Goal: Transaction & Acquisition: Subscribe to service/newsletter

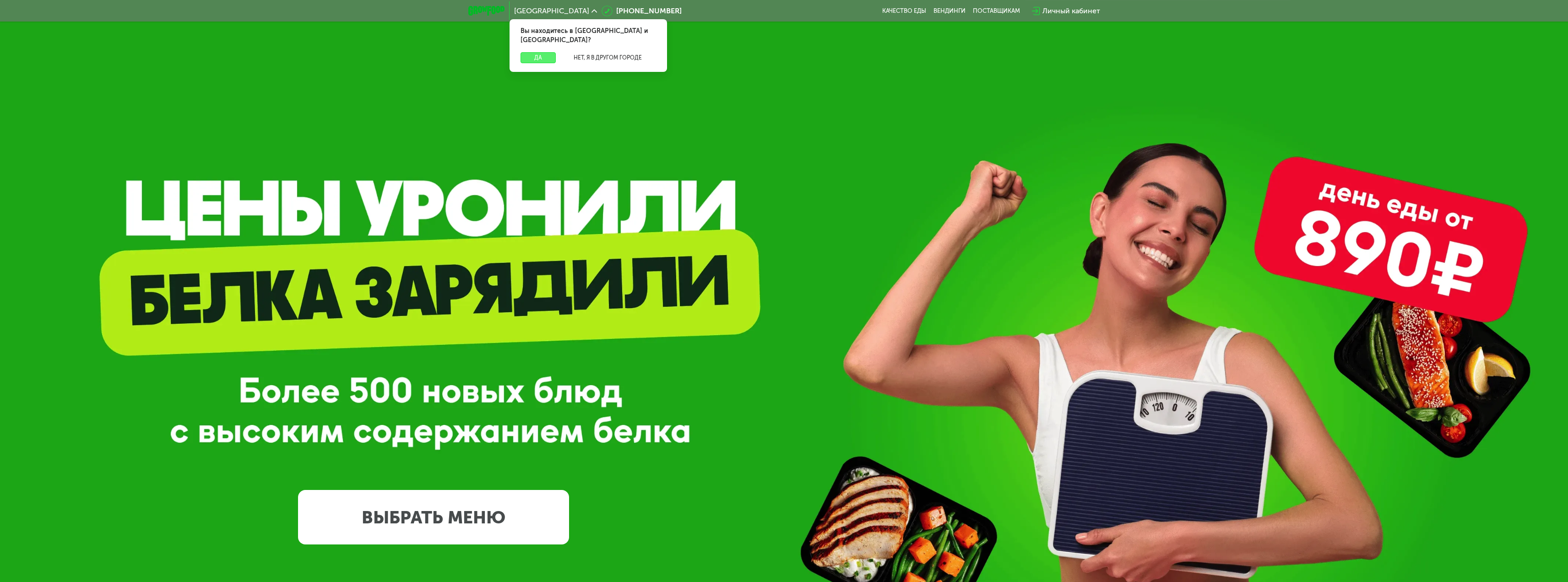
click at [536, 52] on button "Да" at bounding box center [538, 58] width 35 height 11
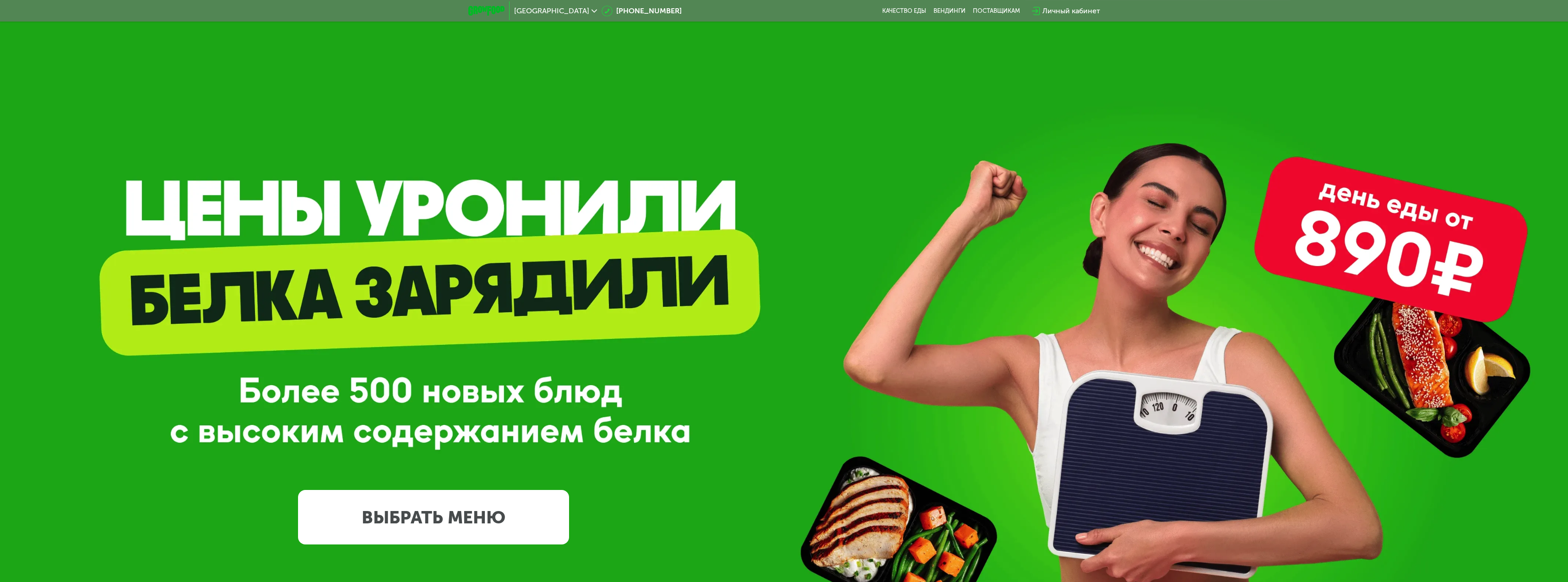
scroll to position [275, 0]
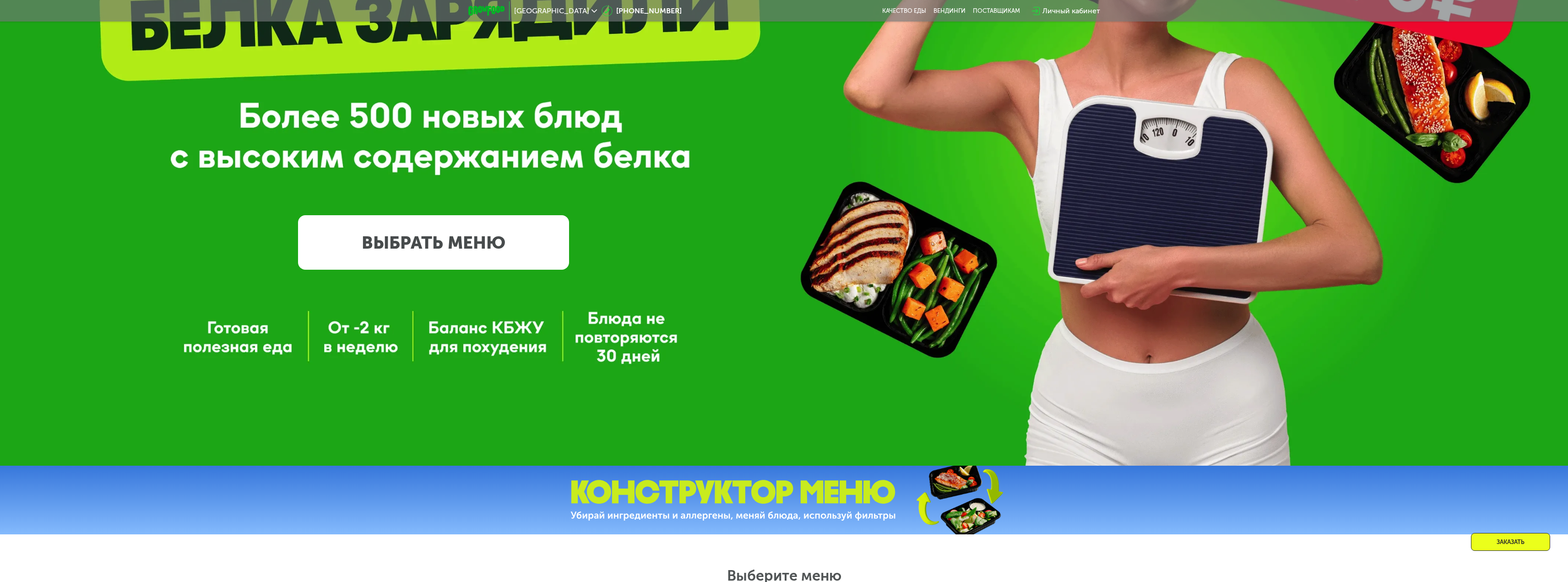
click at [430, 243] on link "ВЫБРАТЬ МЕНЮ" at bounding box center [433, 242] width 271 height 54
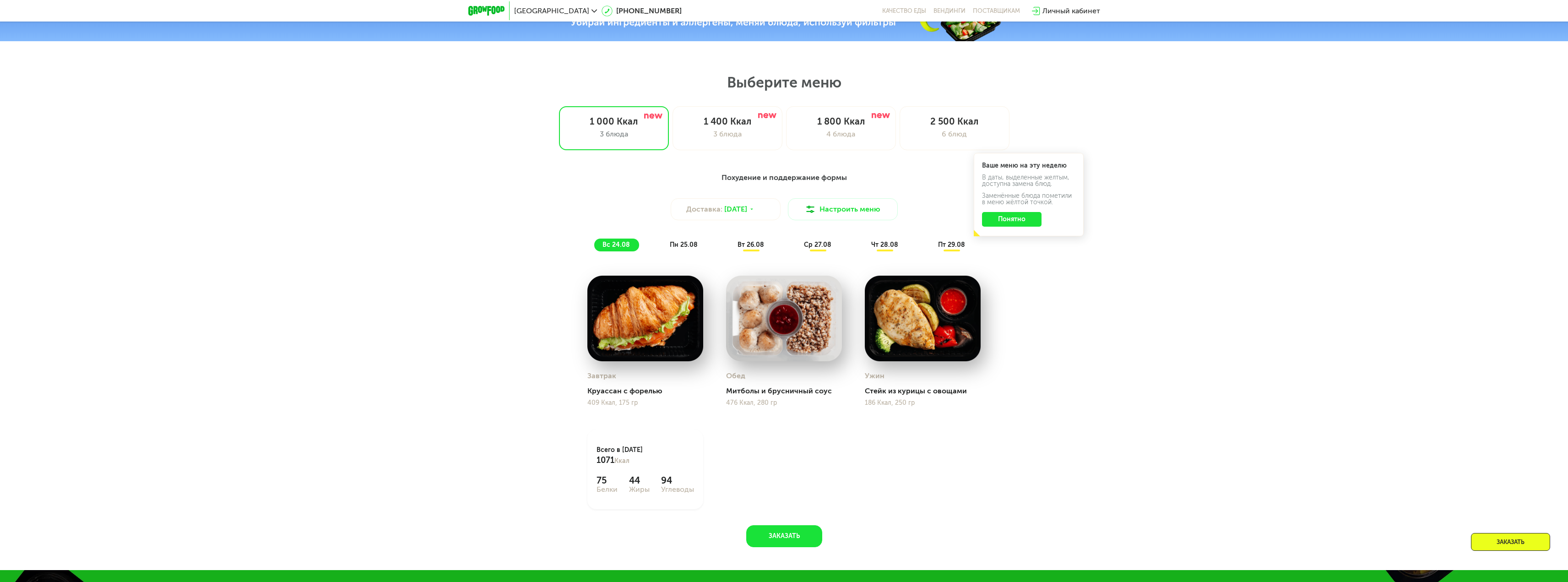
scroll to position [823, 0]
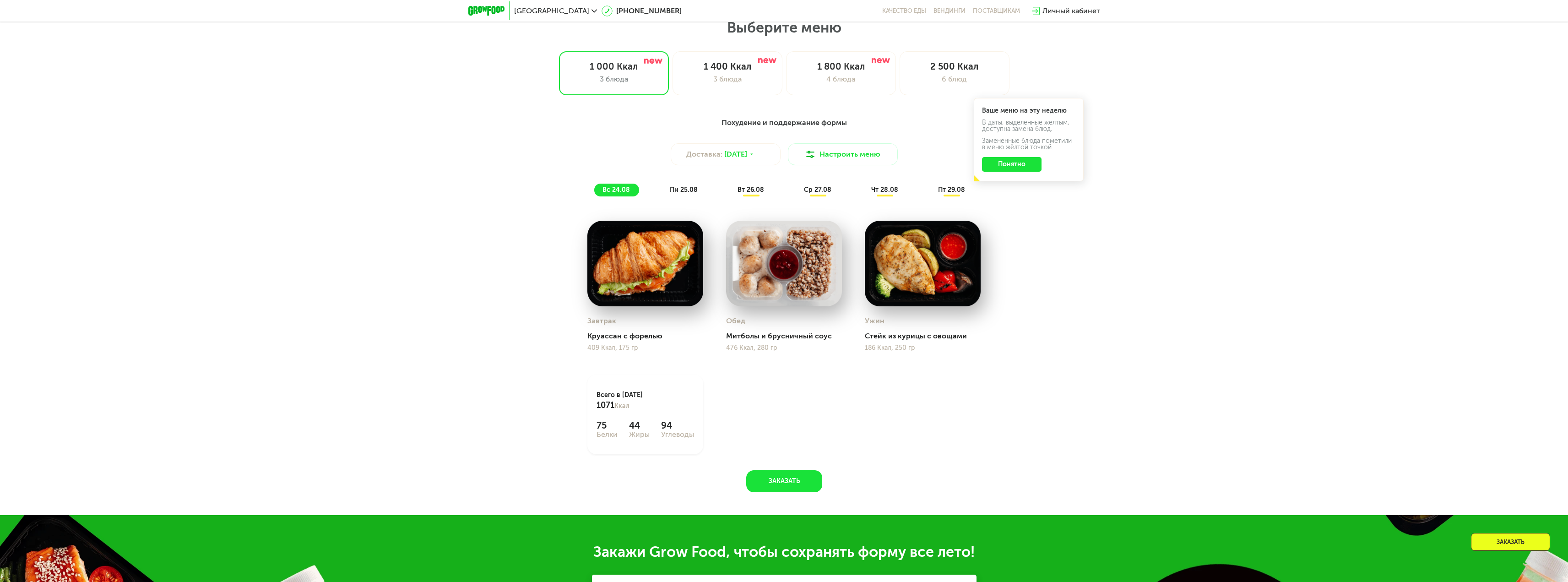
click at [1026, 169] on button "Понятно" at bounding box center [1012, 165] width 60 height 15
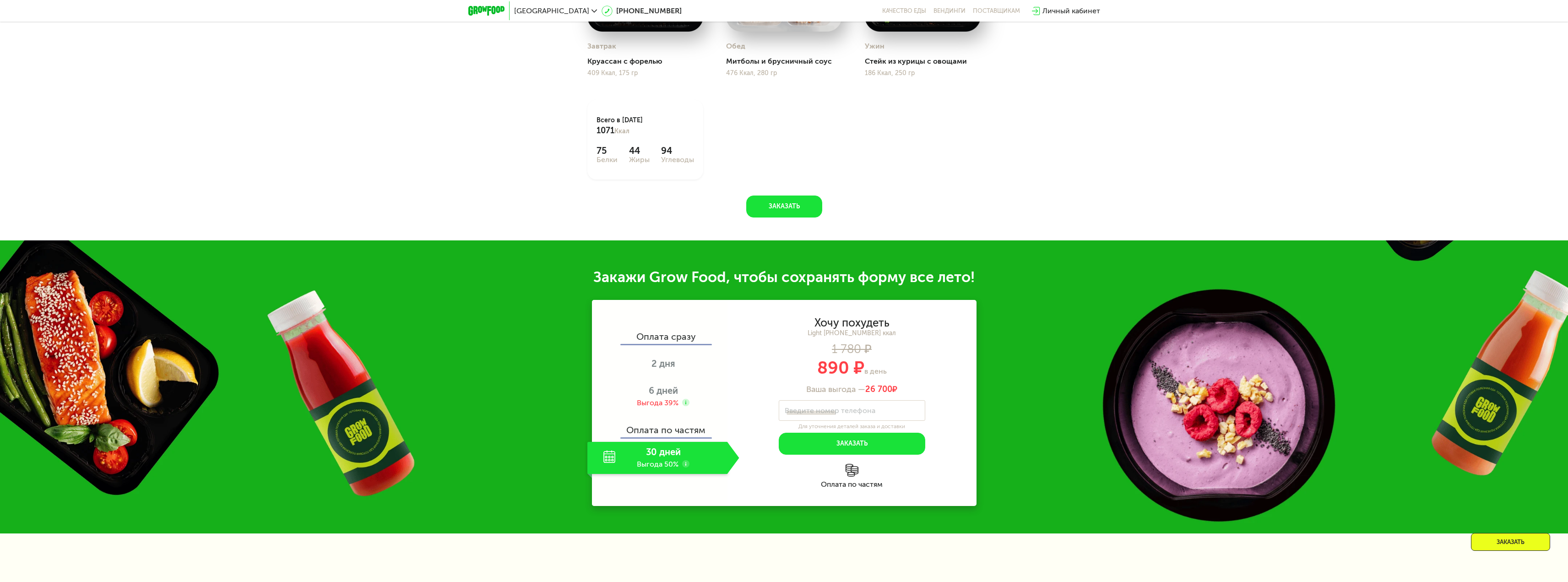
scroll to position [1234, 0]
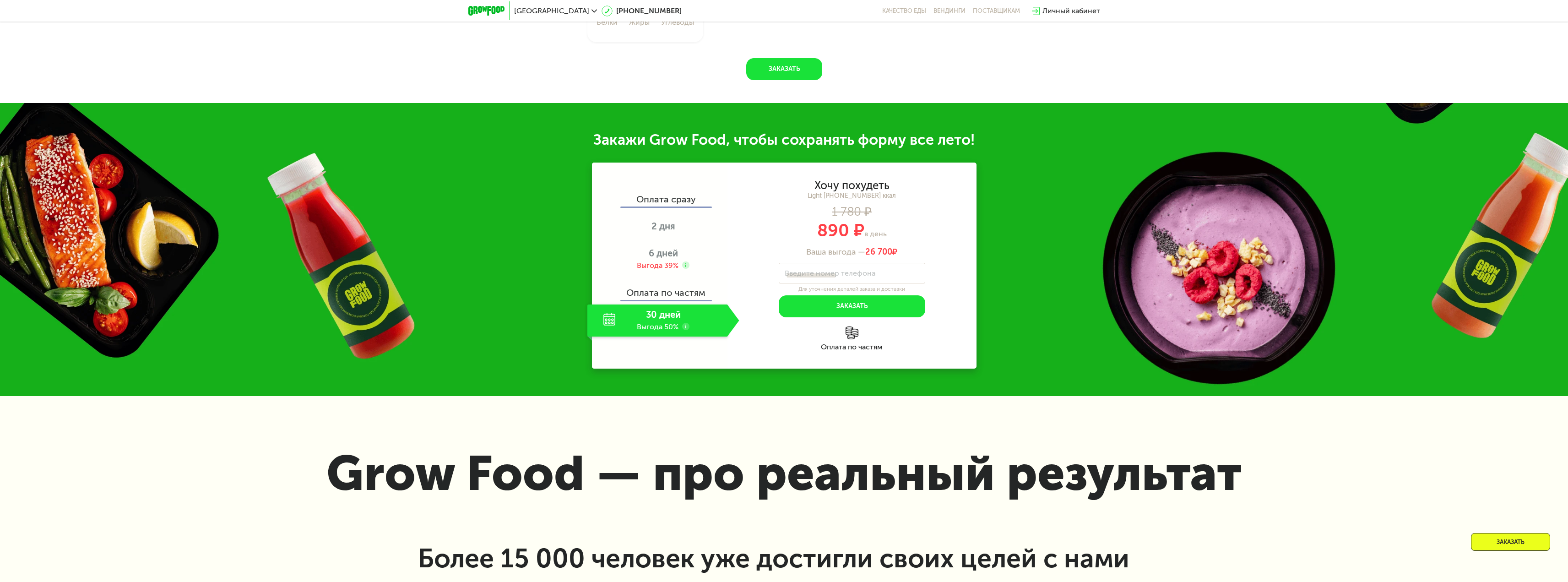
click at [668, 324] on div "30 дней Выгода 50%" at bounding box center [658, 320] width 140 height 32
click at [611, 324] on div "30 дней Выгода 50%" at bounding box center [658, 320] width 140 height 32
click at [689, 332] on div "30 дней Выгода 50%" at bounding box center [658, 320] width 140 height 32
click at [687, 330] on use at bounding box center [685, 326] width 7 height 7
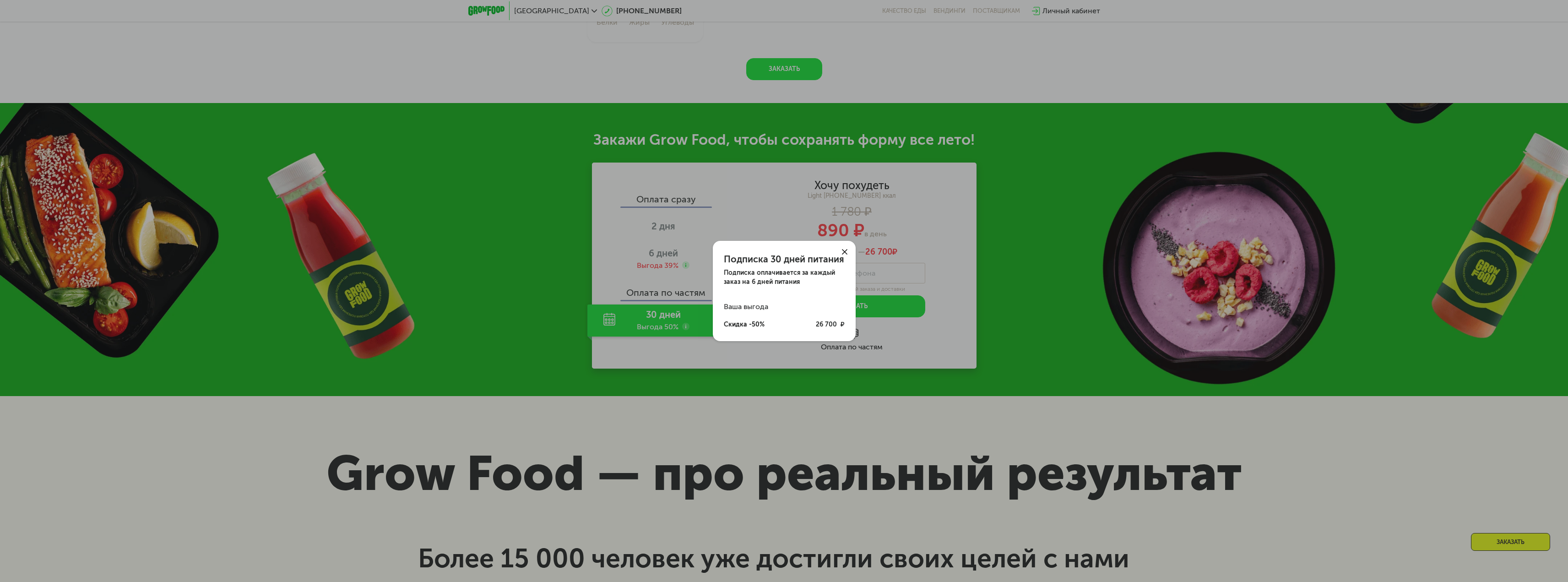
click at [845, 249] on div at bounding box center [845, 252] width 22 height 22
click at [845, 249] on icon at bounding box center [845, 252] width 5 height 5
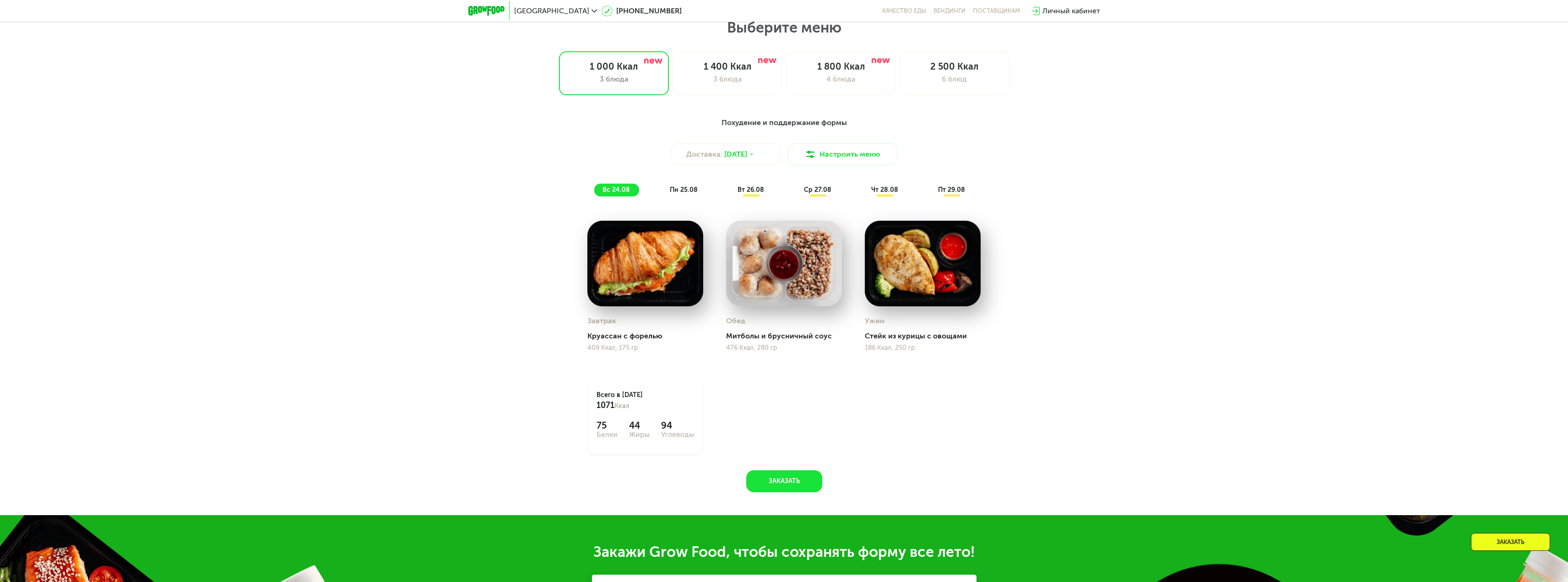
scroll to position [548, 0]
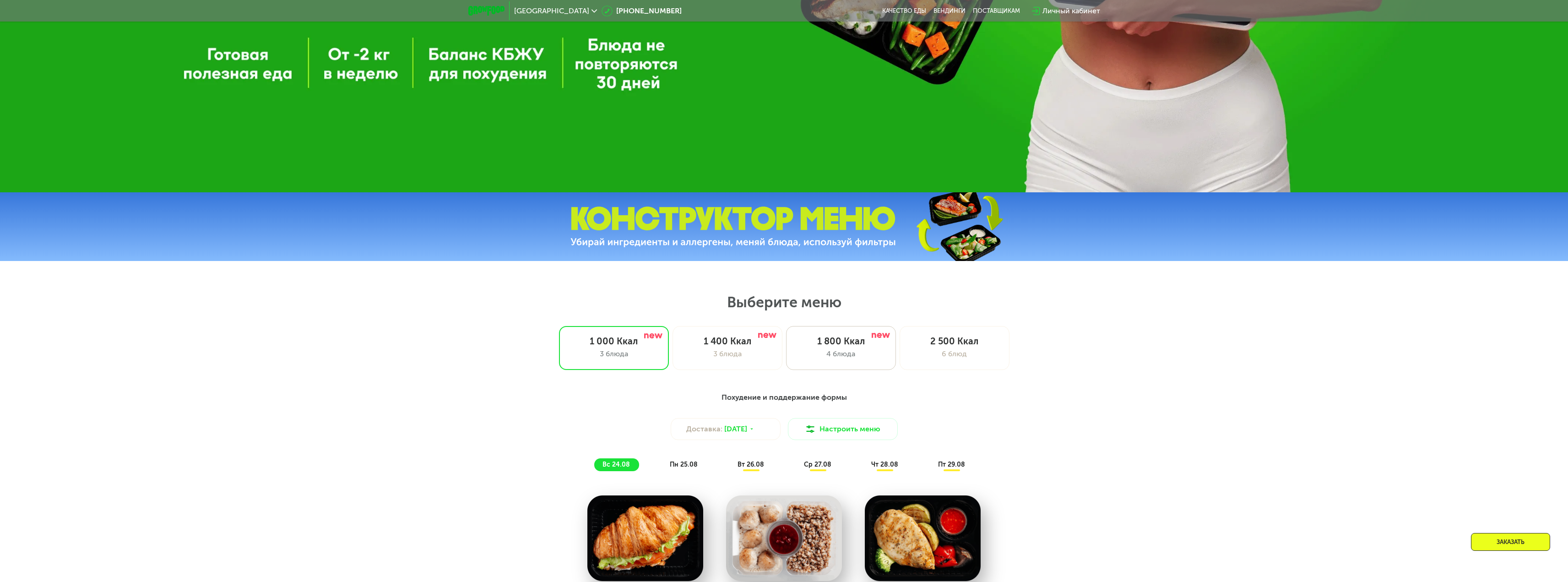
click at [828, 352] on div "4 блюда" at bounding box center [840, 354] width 90 height 11
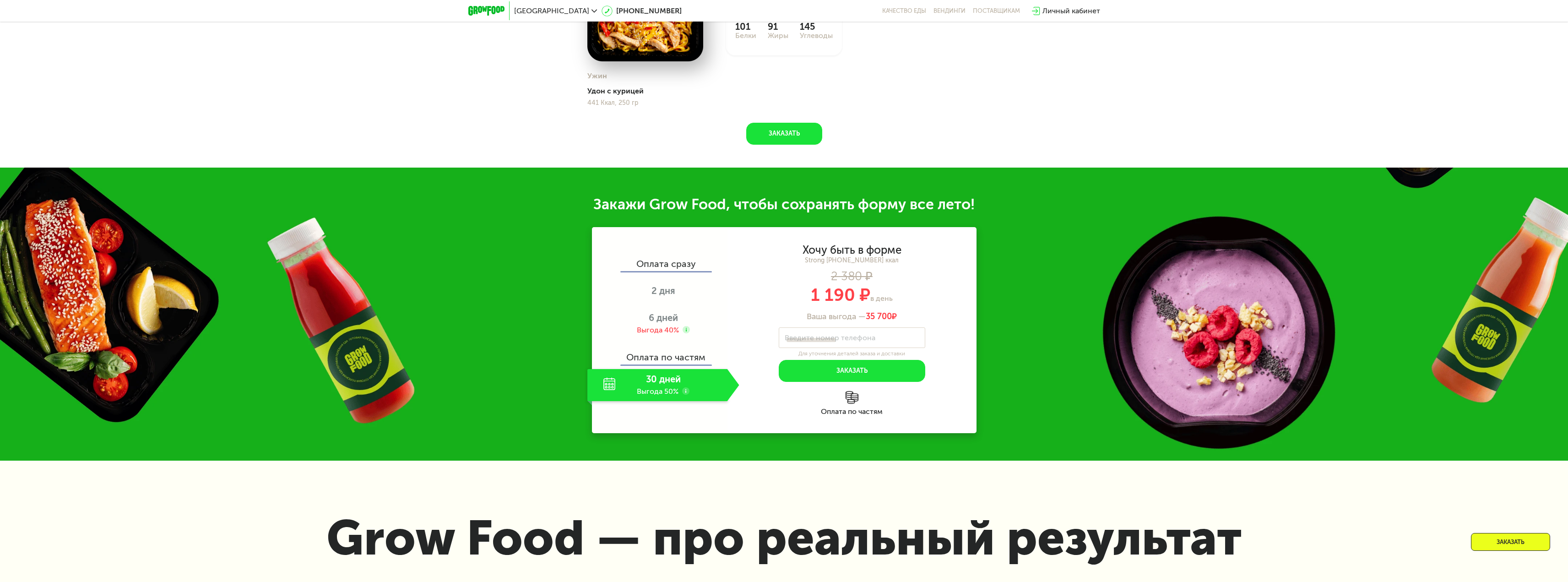
scroll to position [1279, 0]
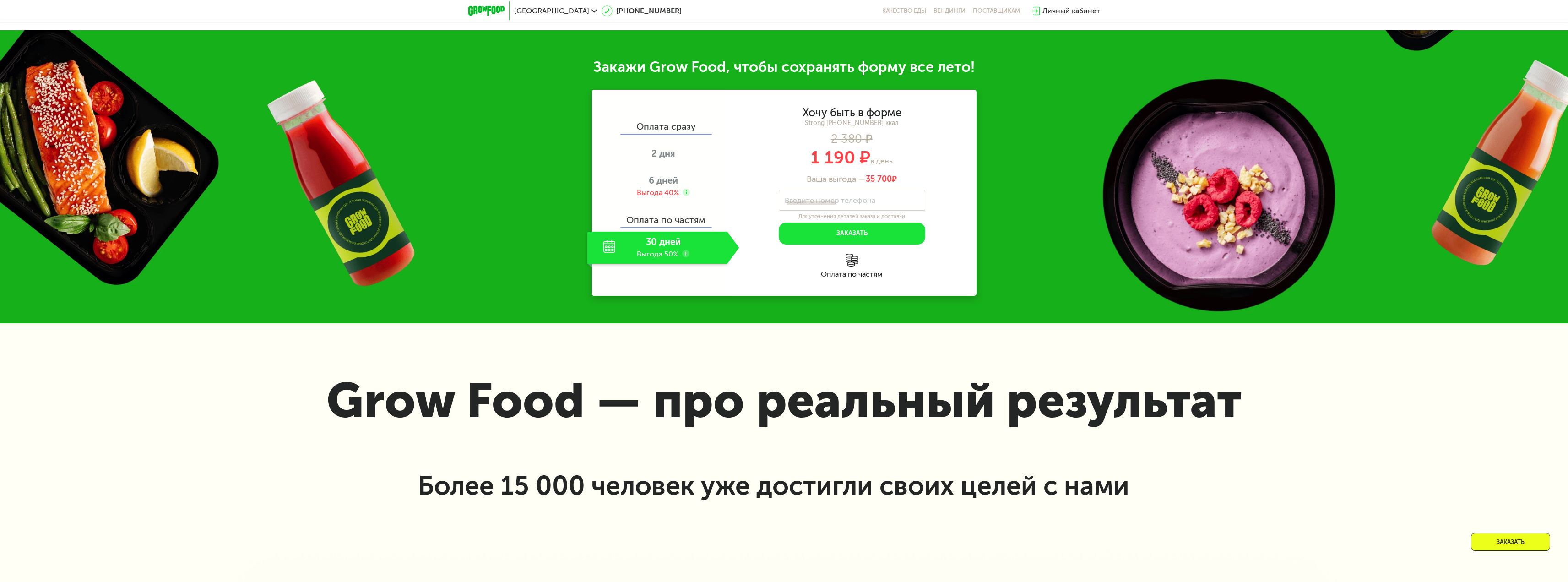
click at [687, 257] on use at bounding box center [685, 254] width 7 height 7
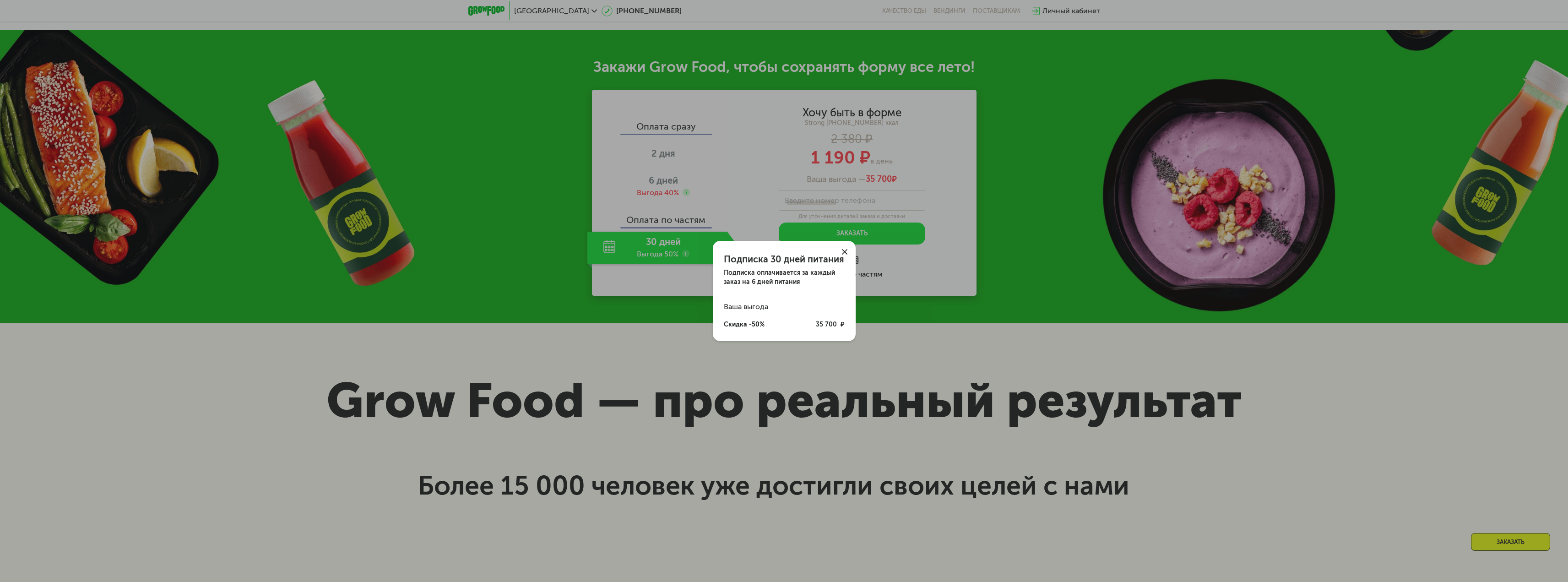
click at [772, 358] on div "Подписка 30 дней питания Подписка оплачивается за каждый заказ на 6 дней питани…" at bounding box center [784, 291] width 1568 height 582
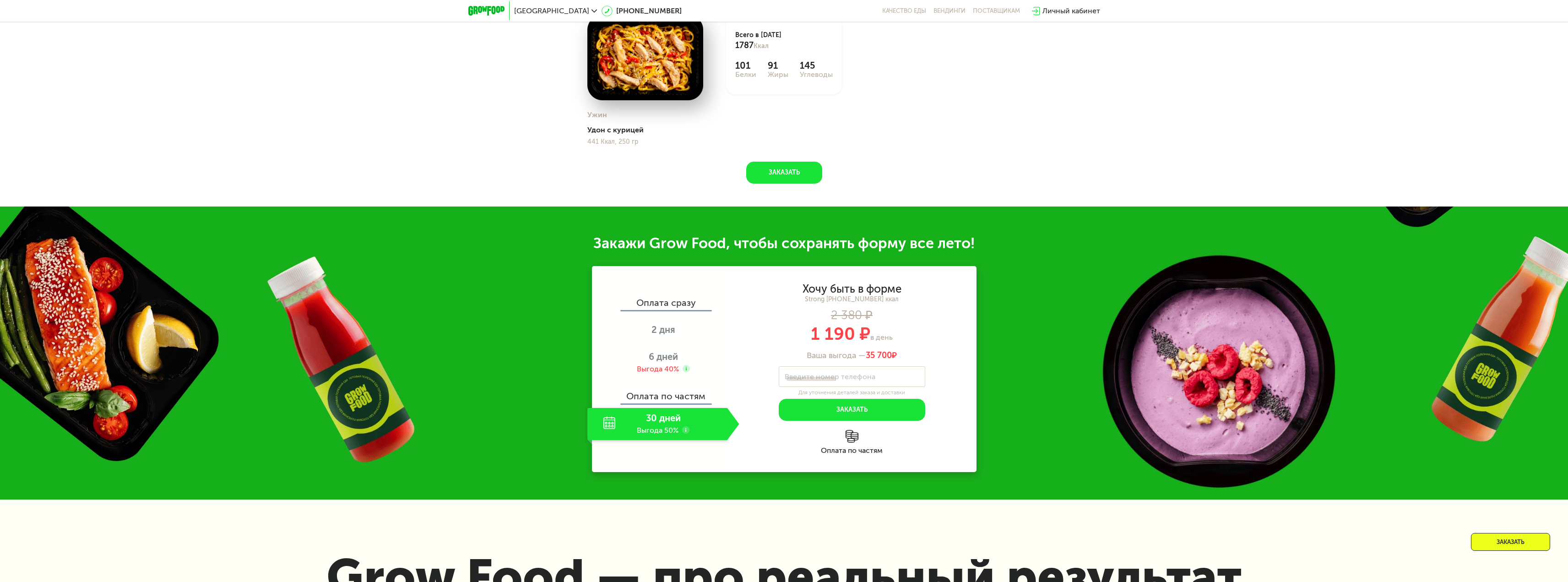
scroll to position [867, 0]
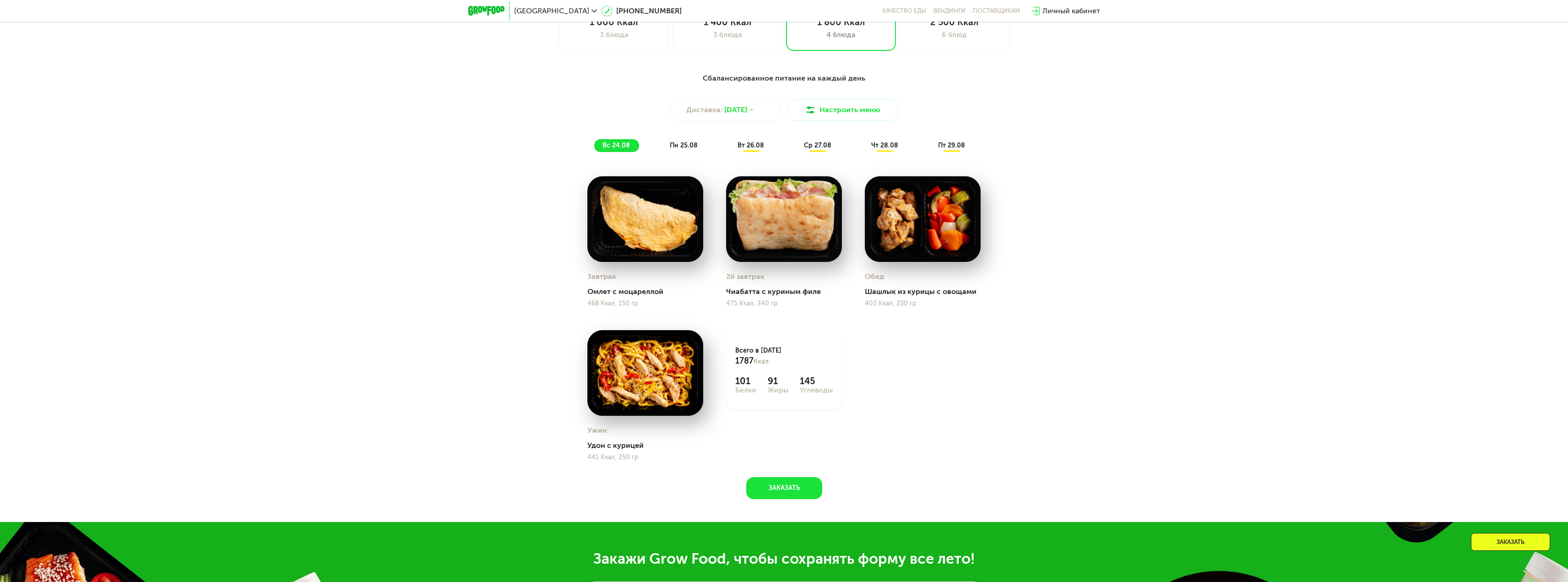
click at [689, 149] on span "пн 25.08" at bounding box center [683, 145] width 28 height 7
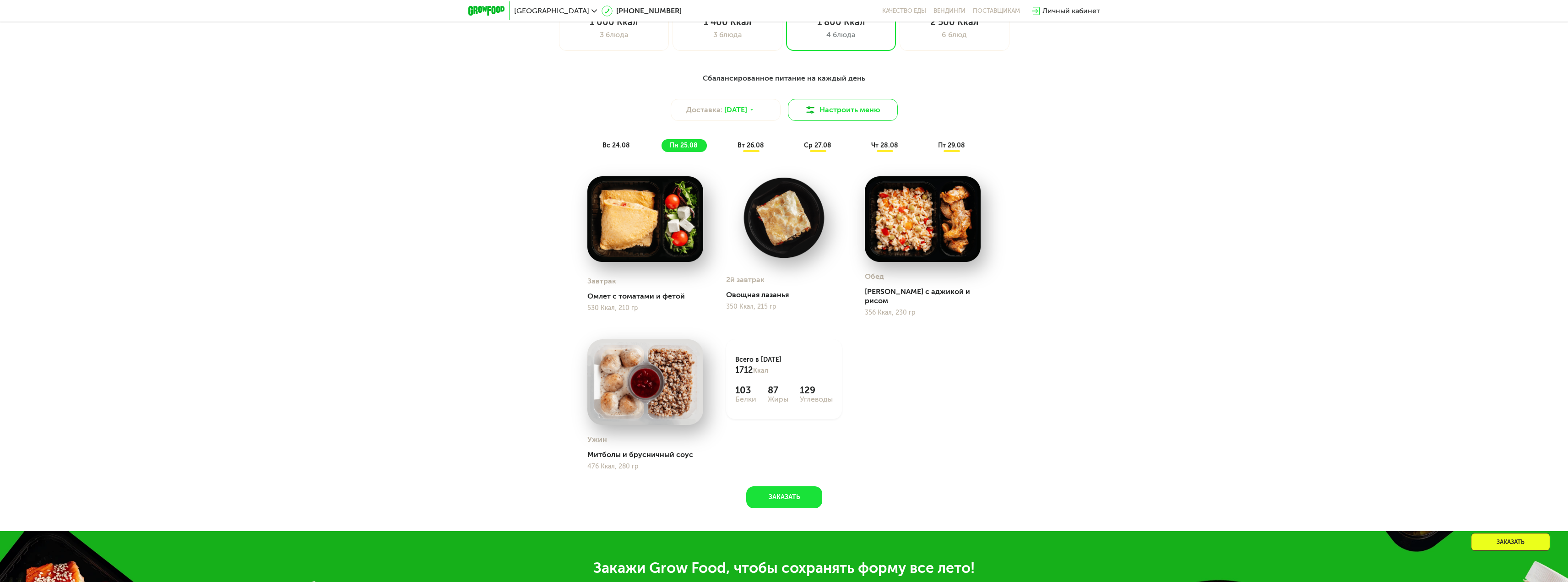
click at [834, 115] on button "Настроить меню" at bounding box center [842, 109] width 110 height 22
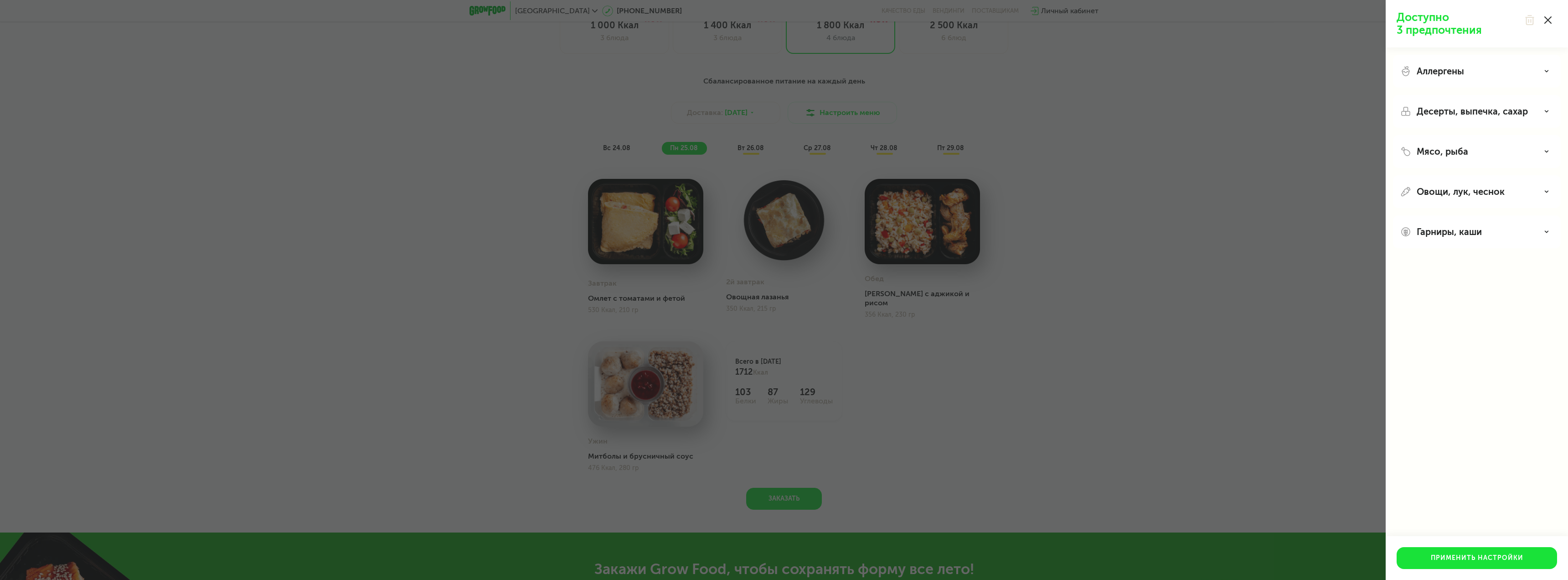
click at [1552, 22] on div at bounding box center [1538, 20] width 39 height 18
click at [1542, 22] on div at bounding box center [1538, 20] width 39 height 18
click at [1546, 19] on use at bounding box center [1548, 20] width 7 height 7
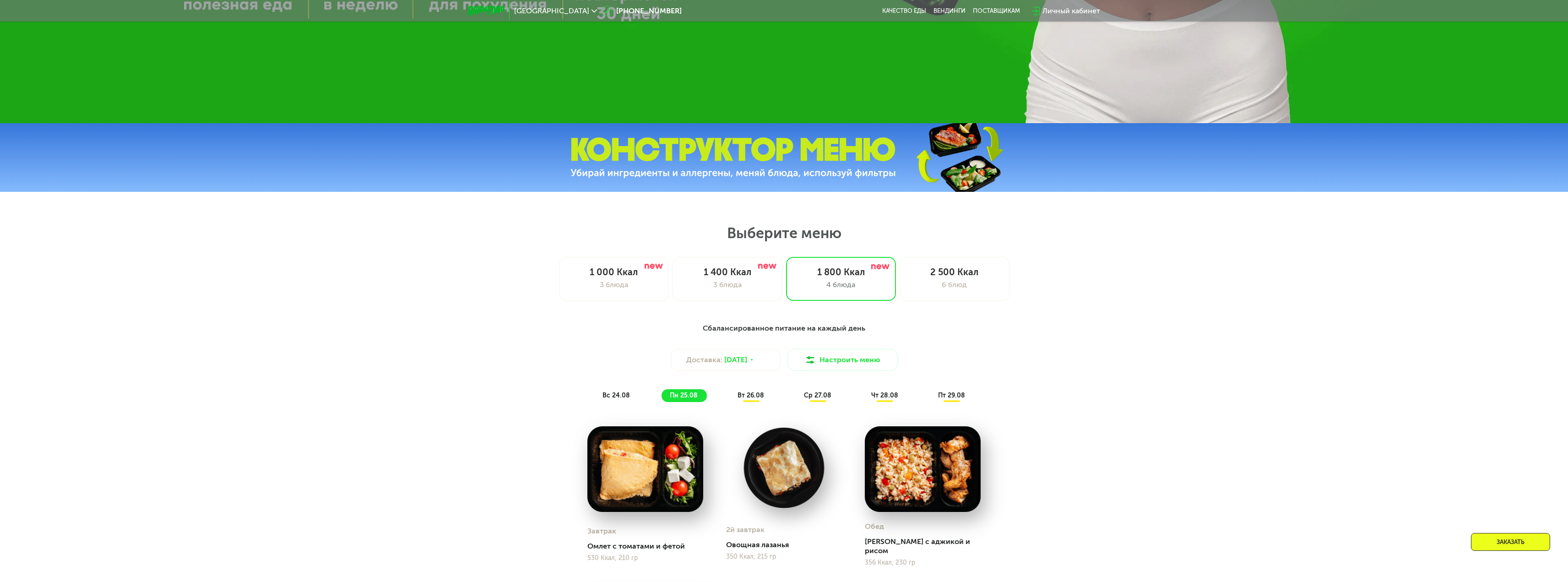
scroll to position [687, 0]
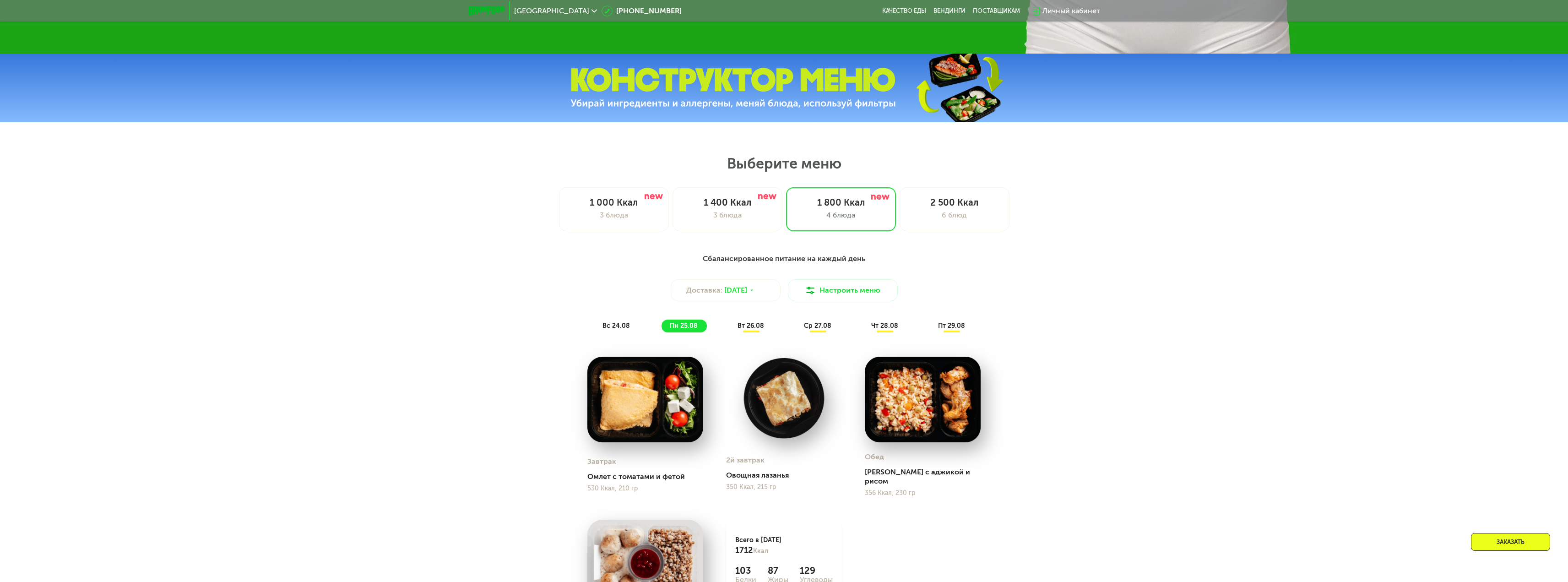
click at [954, 326] on span "пт 29.08" at bounding box center [951, 325] width 27 height 7
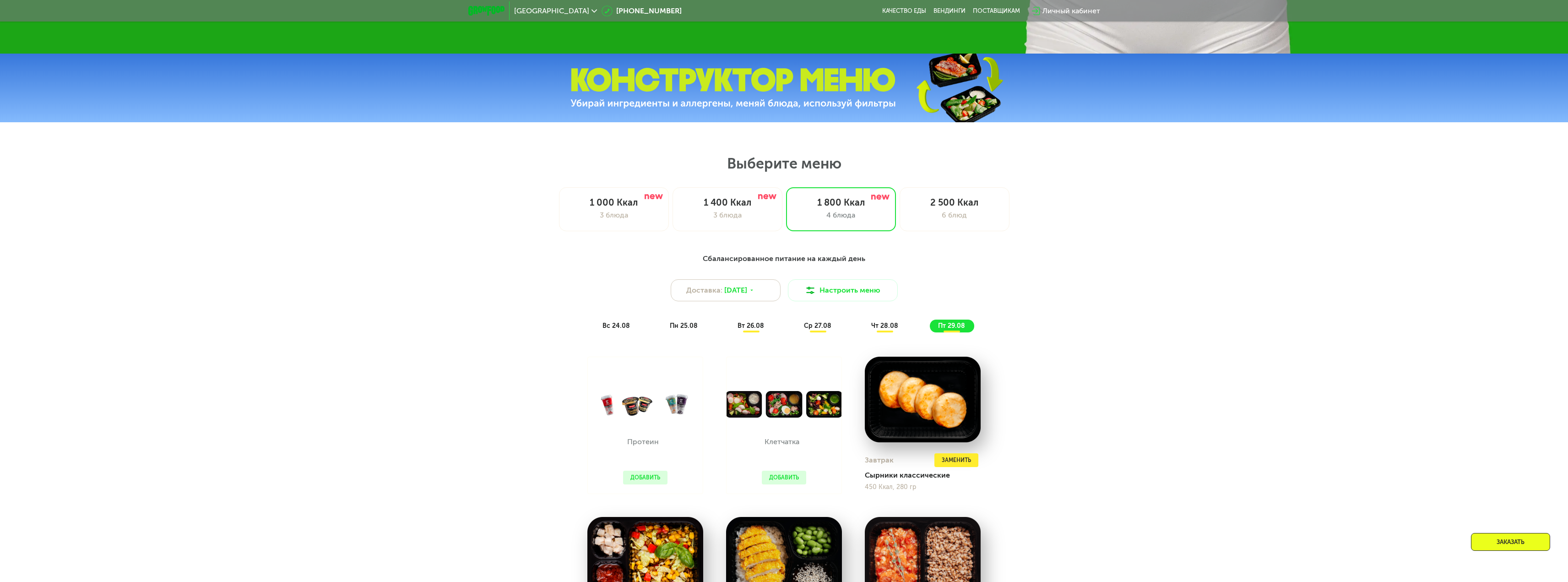
click at [767, 292] on div "Доставка: [DATE]" at bounding box center [726, 290] width 110 height 22
click at [1134, 324] on div "Сбалансированное питание на каждый день Доставка: [DATE] авг, сб - август / сен…" at bounding box center [784, 530] width 1568 height 580
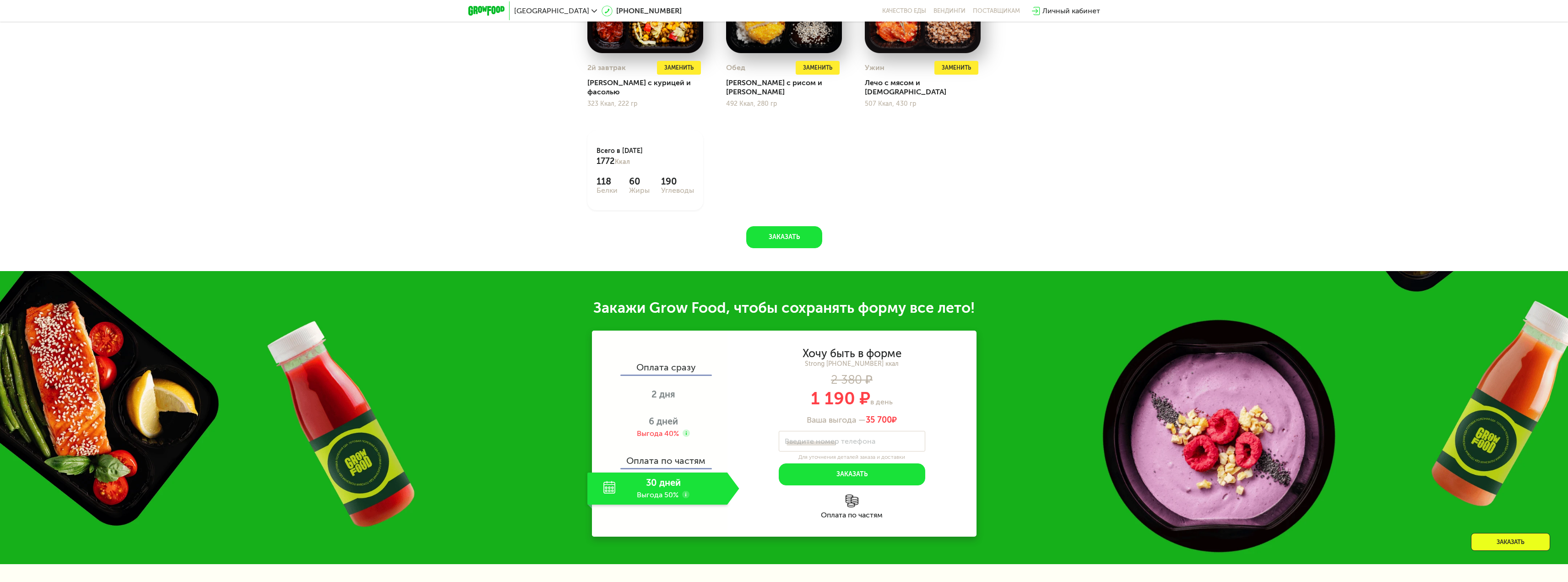
scroll to position [1373, 0]
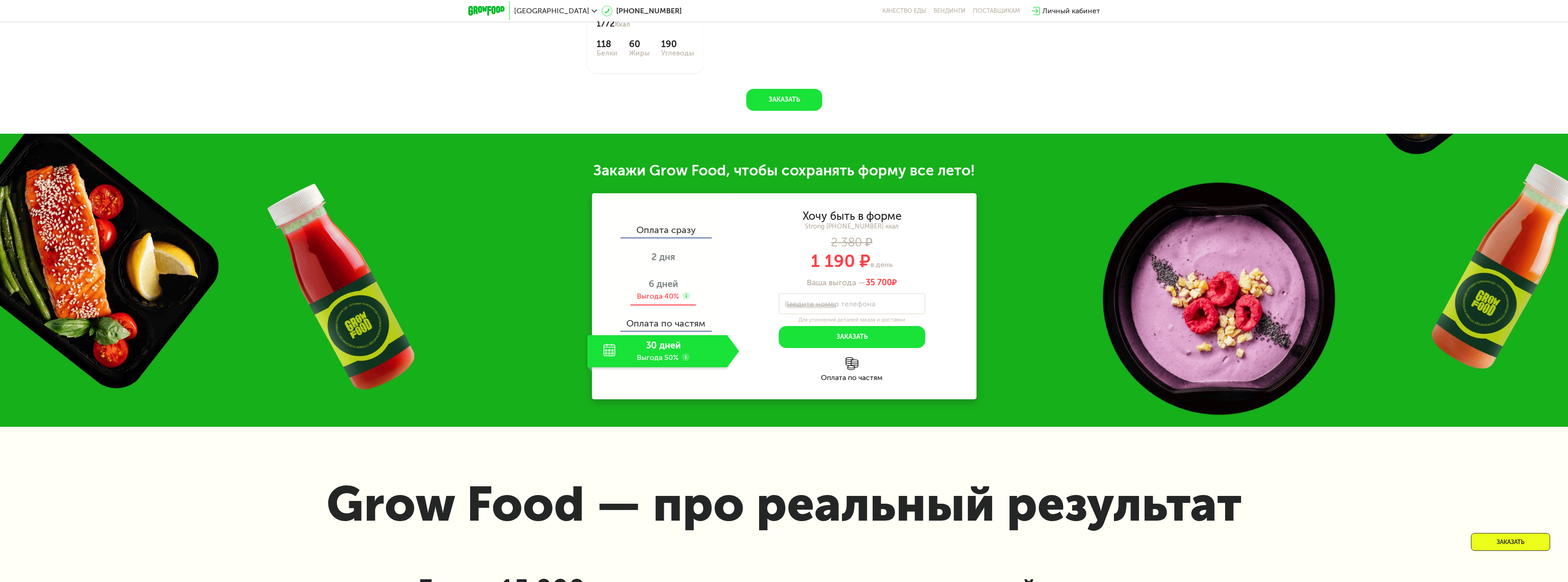
click at [687, 292] on use at bounding box center [686, 295] width 7 height 7
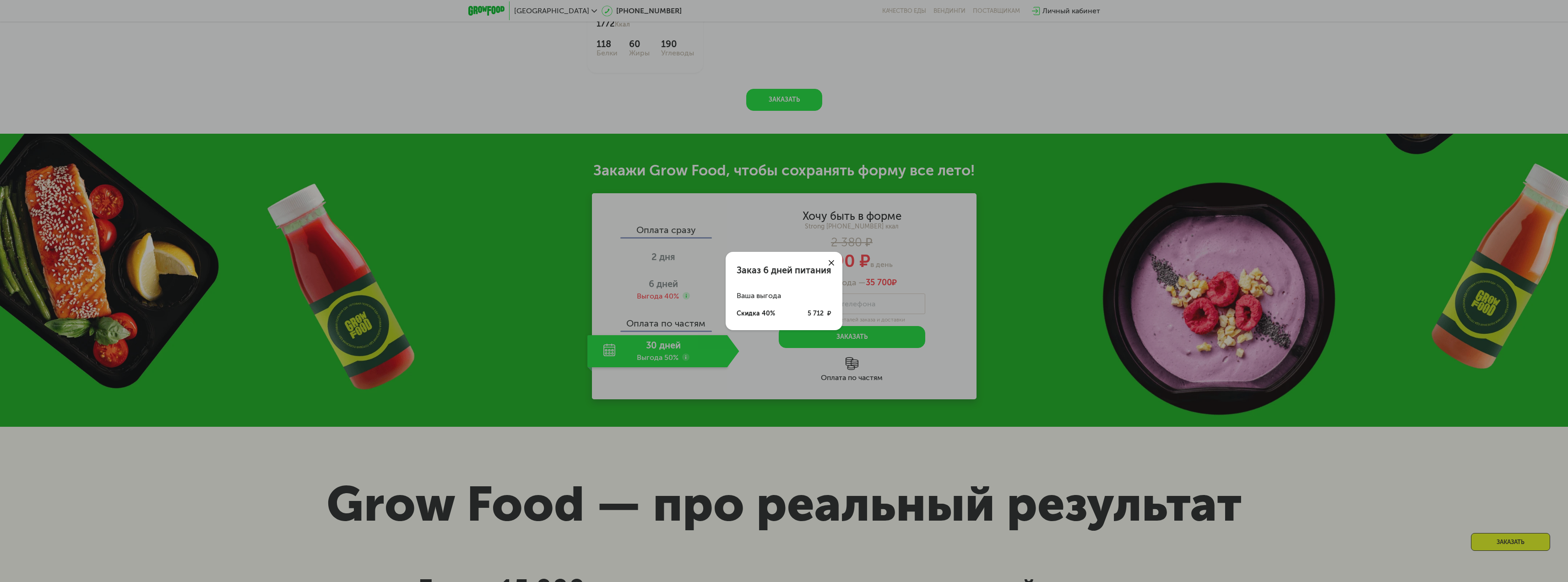
click at [833, 261] on use at bounding box center [831, 262] width 5 height 5
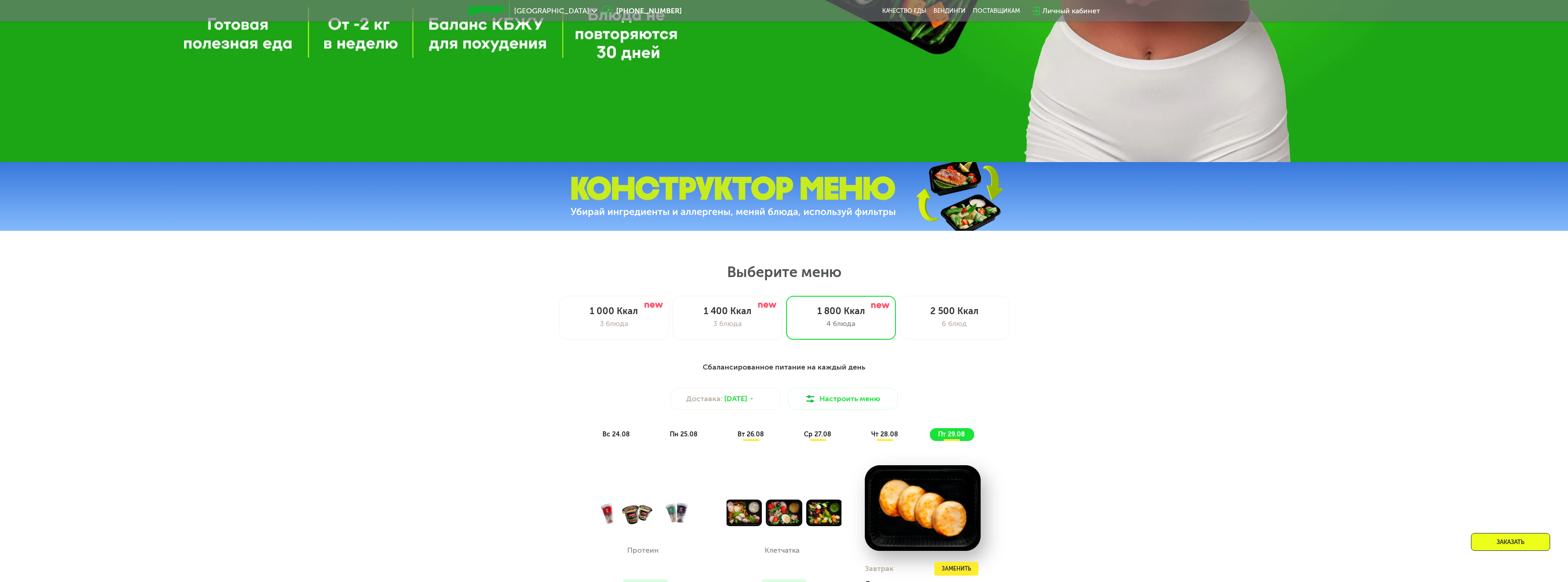
scroll to position [543, 0]
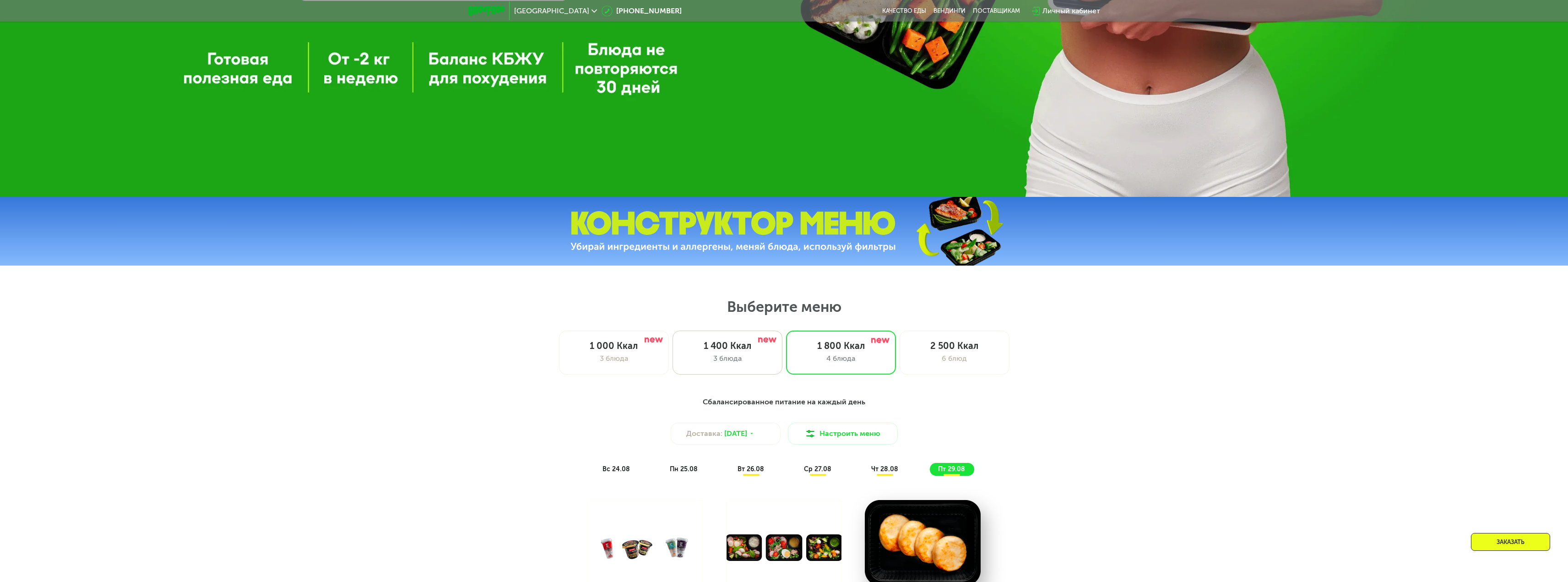
click at [786, 355] on div "1 400 Ккал 3 блюда" at bounding box center [841, 352] width 110 height 44
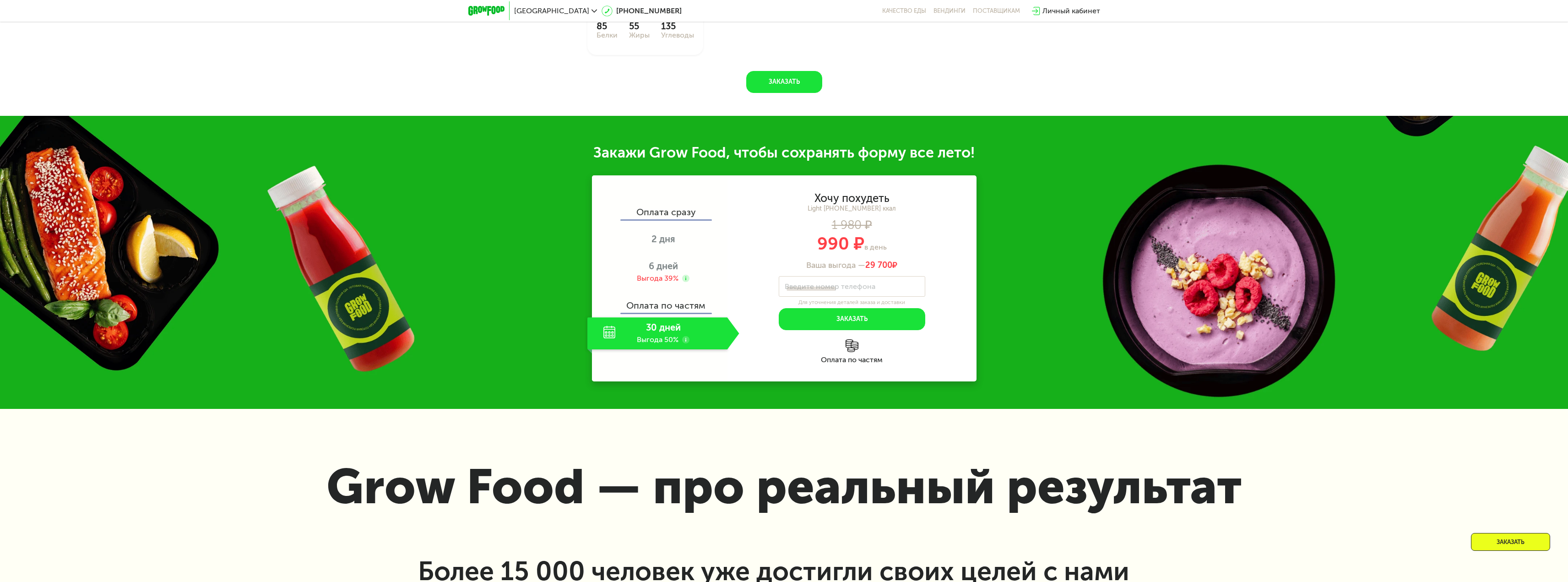
scroll to position [1193, 0]
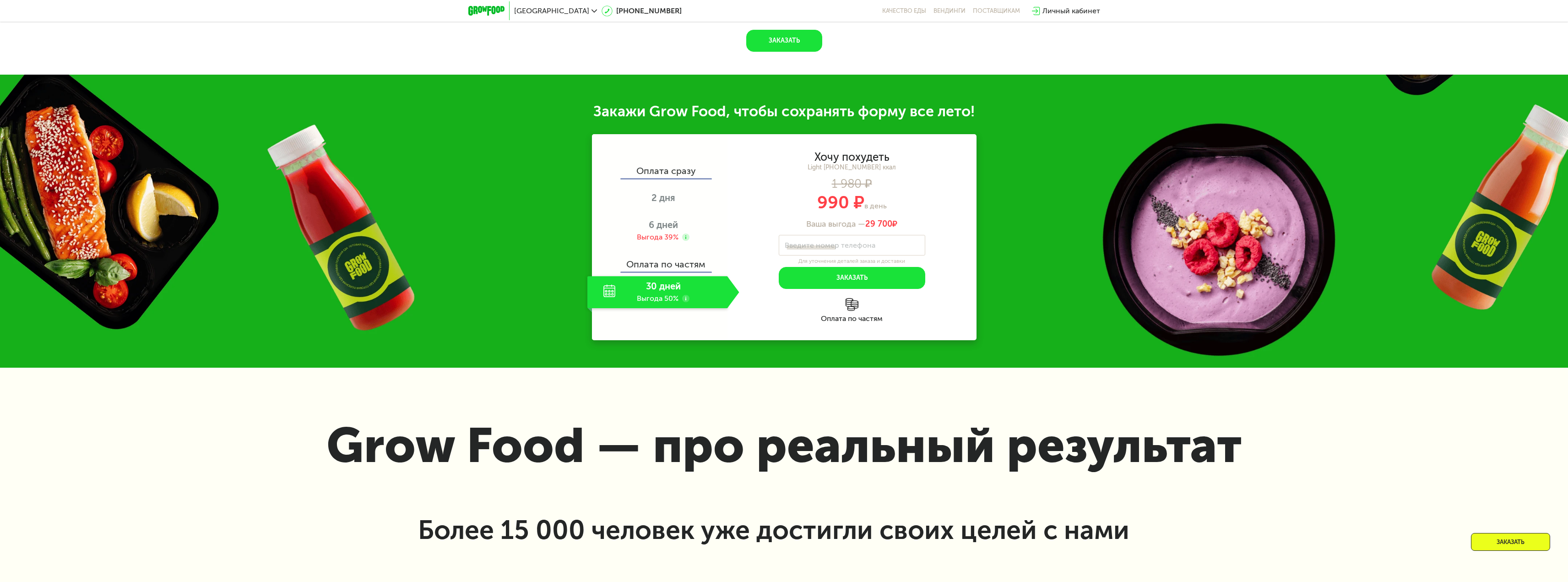
click at [607, 308] on div "30 дней Выгода 50%" at bounding box center [658, 292] width 140 height 32
click at [687, 302] on use at bounding box center [685, 298] width 7 height 7
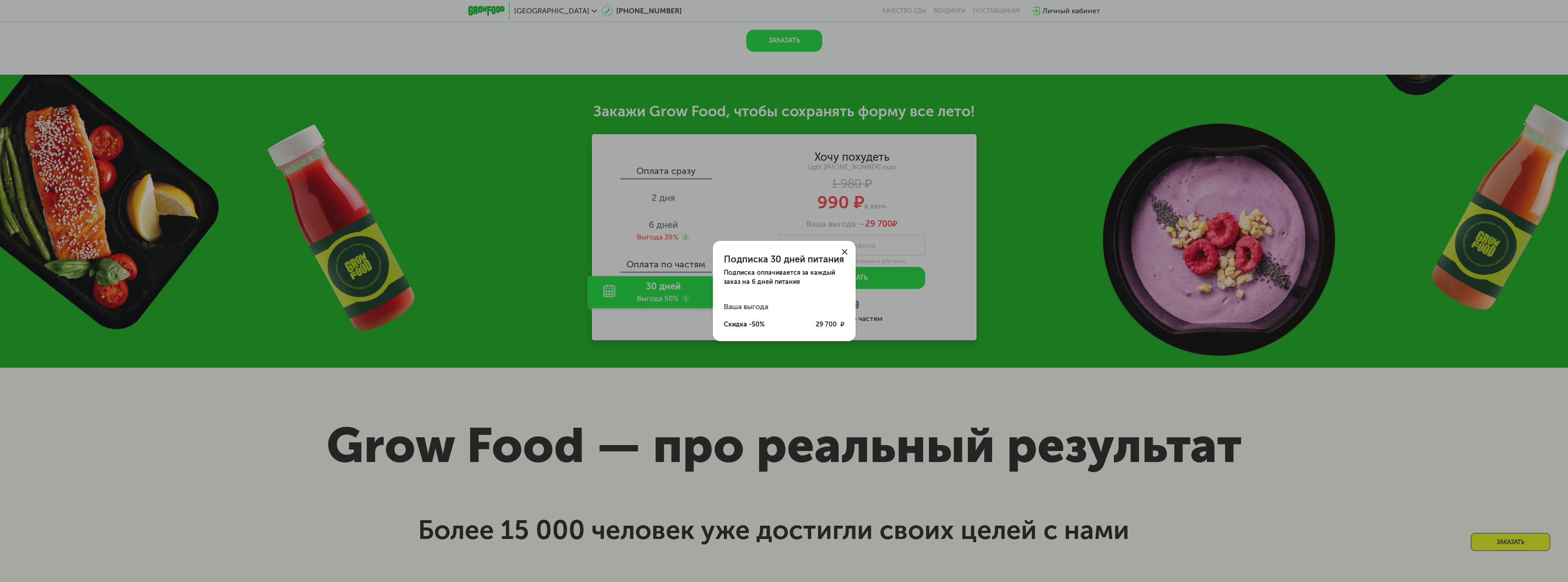
click at [847, 250] on icon at bounding box center [845, 252] width 5 height 5
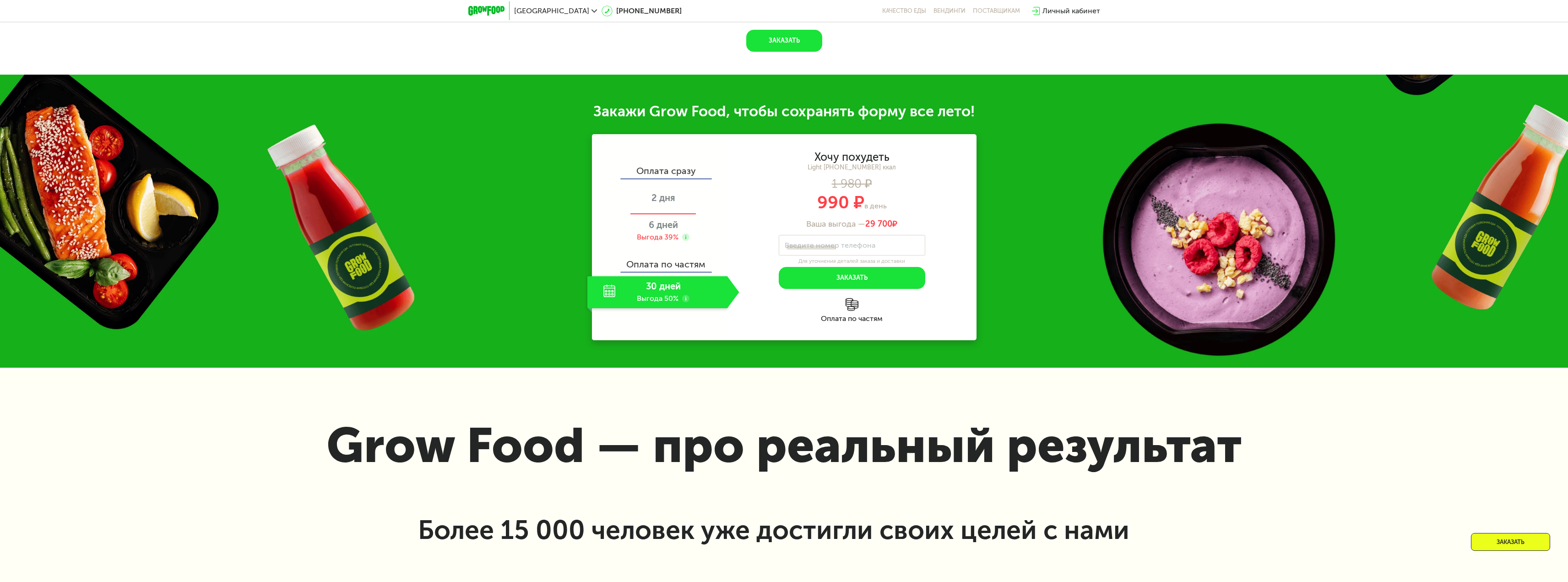
click at [664, 203] on span "2 дня" at bounding box center [663, 198] width 24 height 11
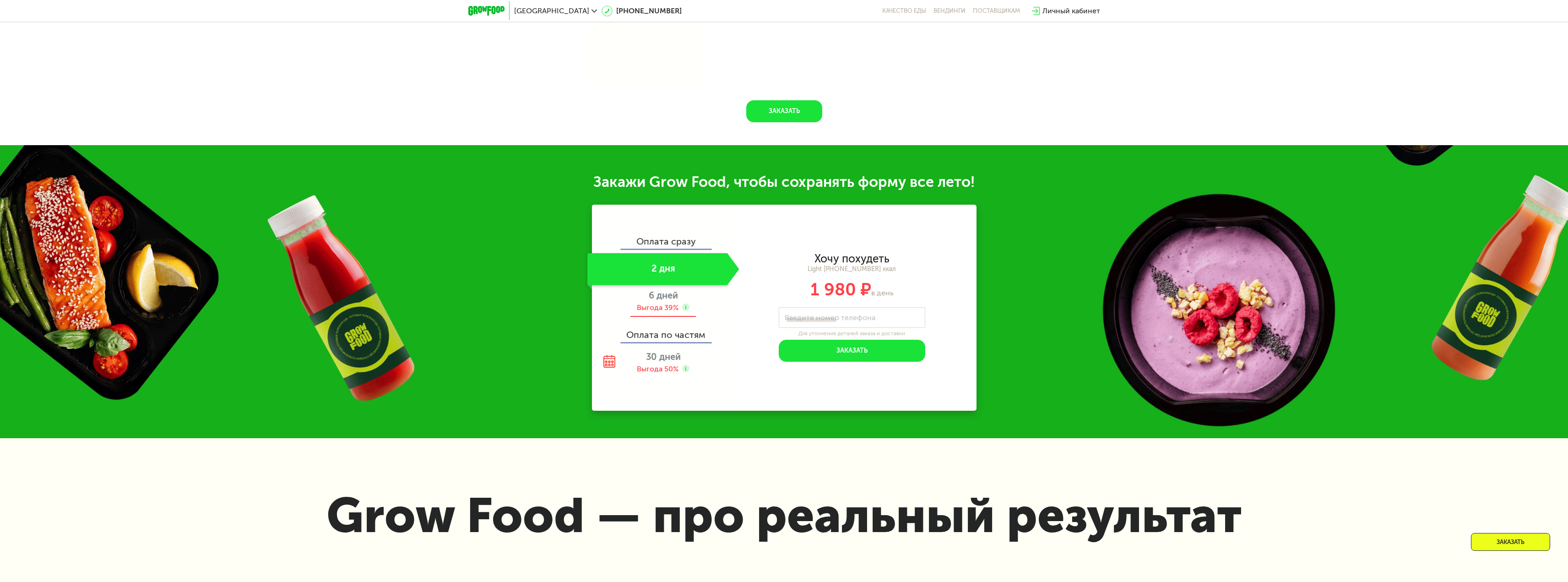
click at [662, 299] on span "6 дней" at bounding box center [663, 295] width 29 height 11
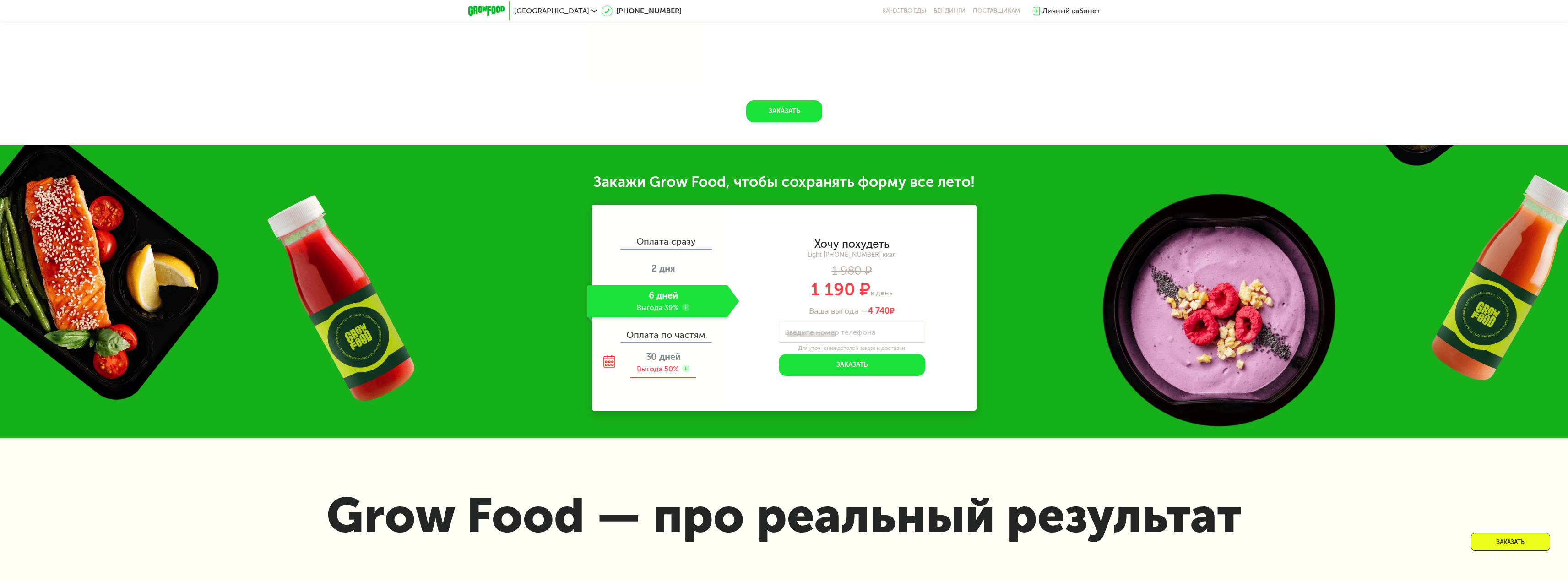
click at [658, 362] on span "30 дней" at bounding box center [663, 356] width 35 height 11
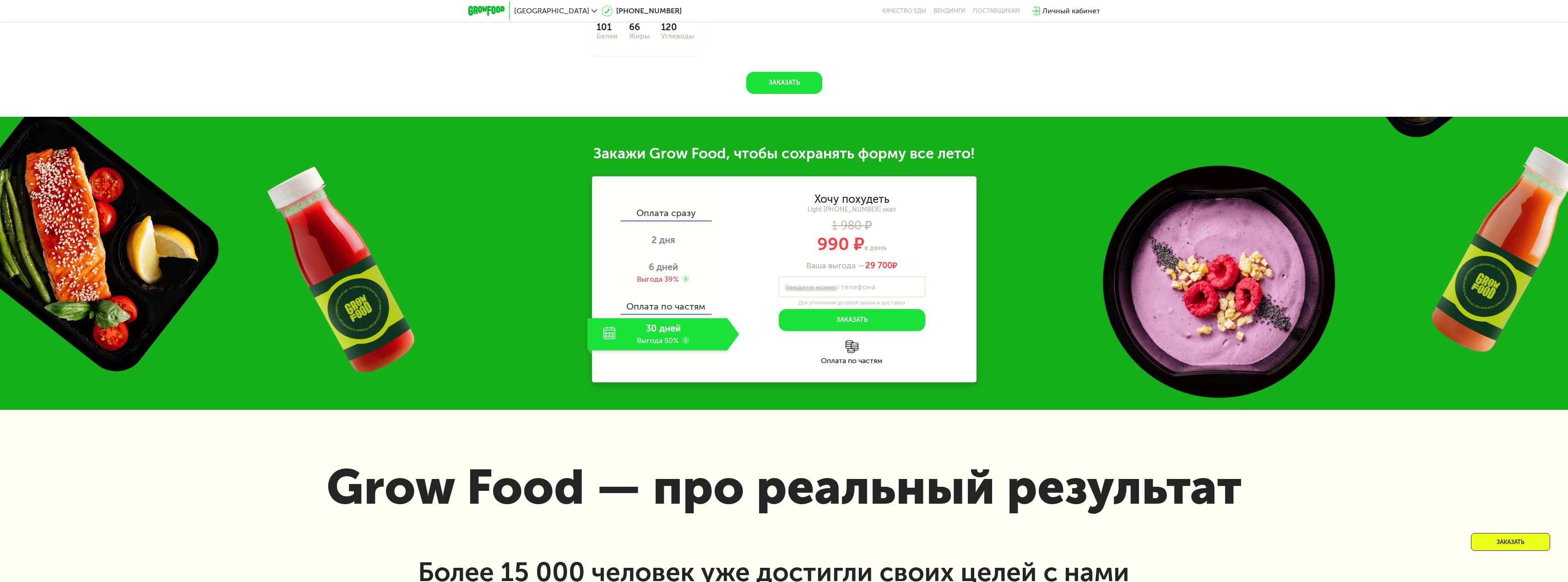
scroll to position [1193, 0]
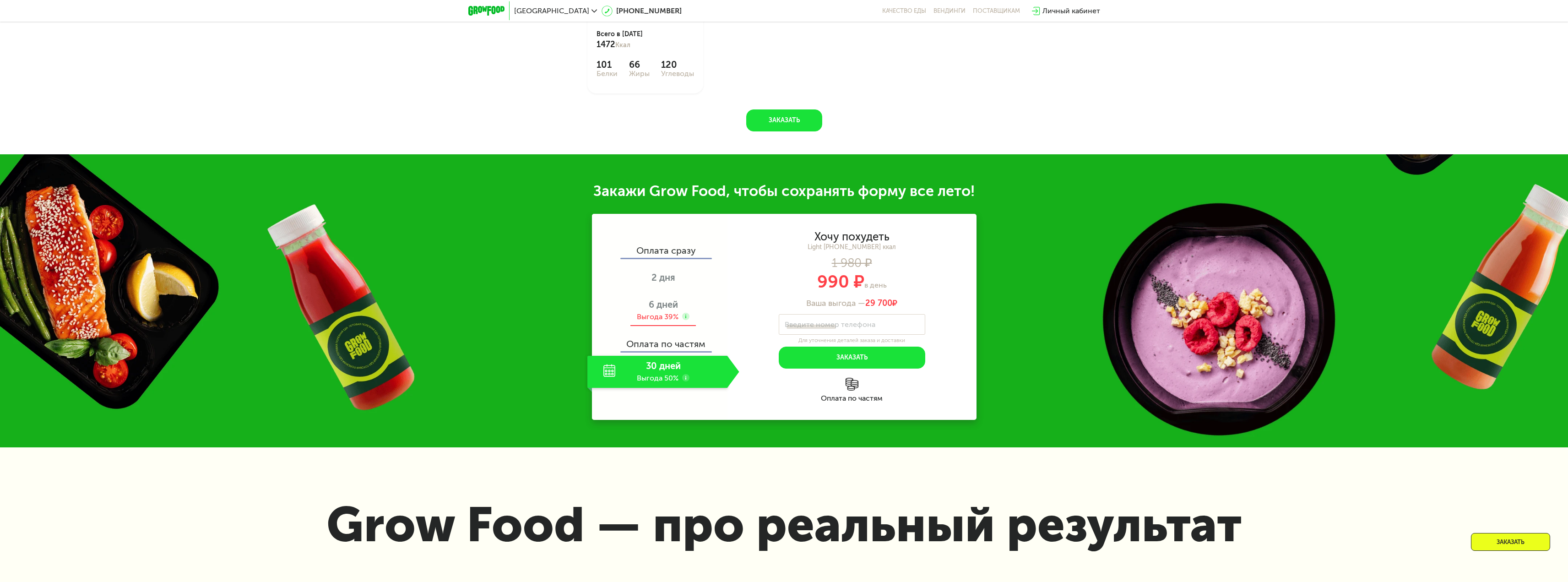
click at [662, 303] on span "6 дней" at bounding box center [663, 305] width 29 height 11
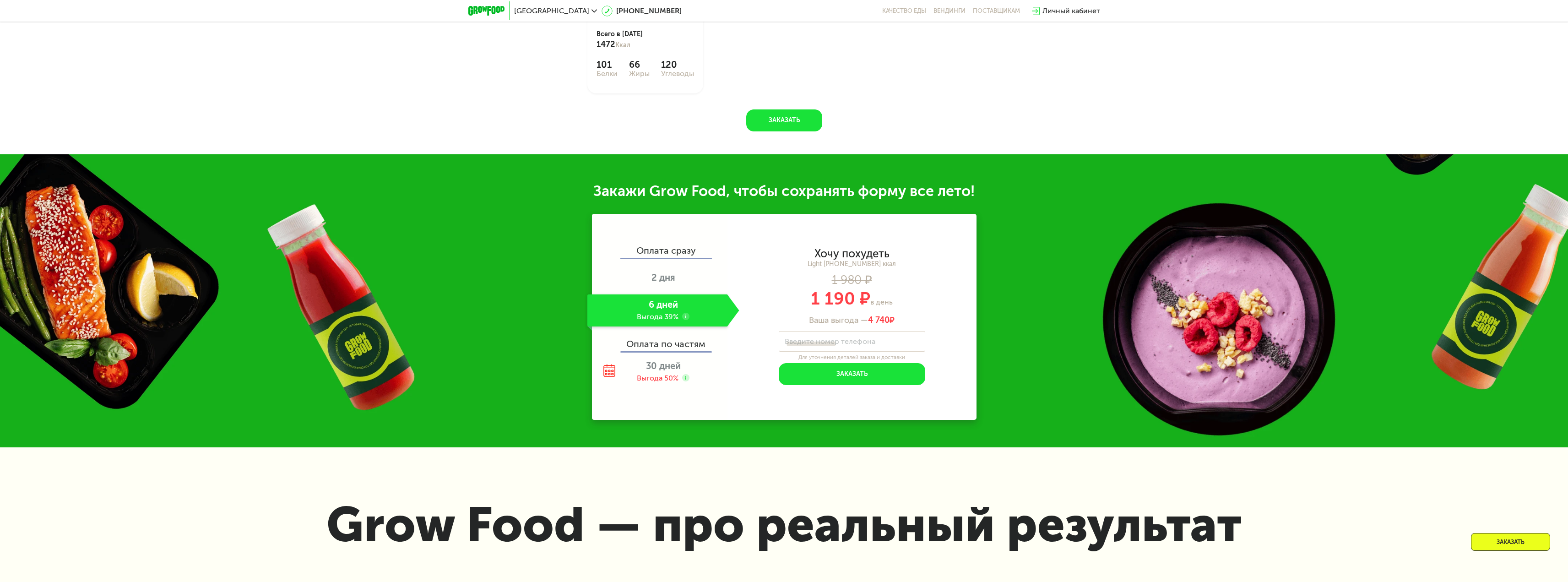
click at [684, 313] on use at bounding box center [685, 316] width 7 height 7
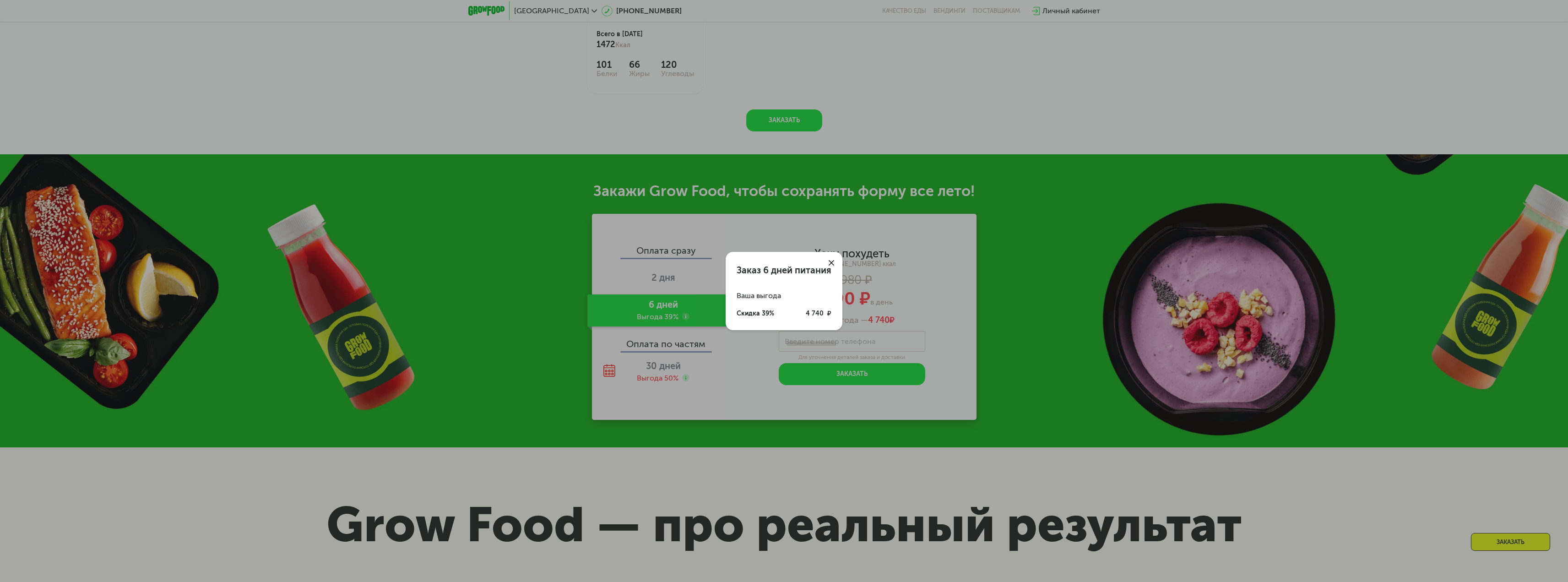
click at [668, 307] on div "Заказ 6 дней питания Ваша выгода Скидка 39% 4 740 ₽" at bounding box center [784, 291] width 1568 height 582
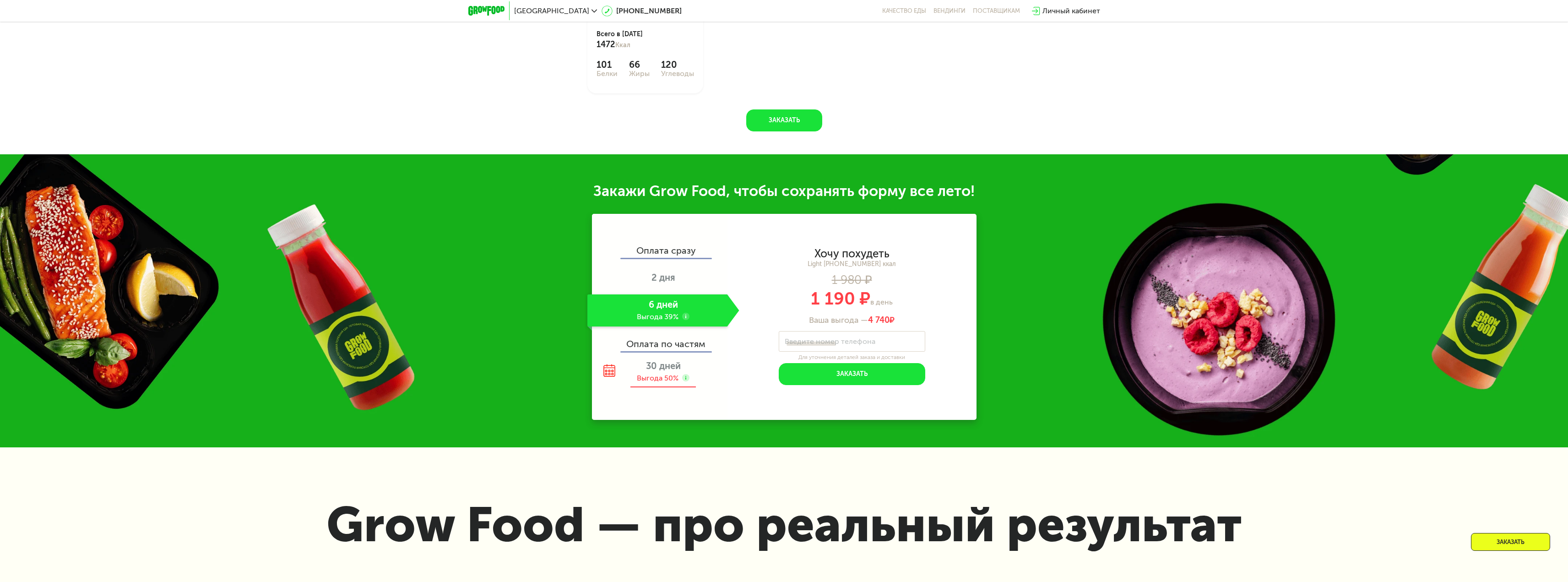
click at [660, 364] on span "30 дней" at bounding box center [663, 366] width 35 height 11
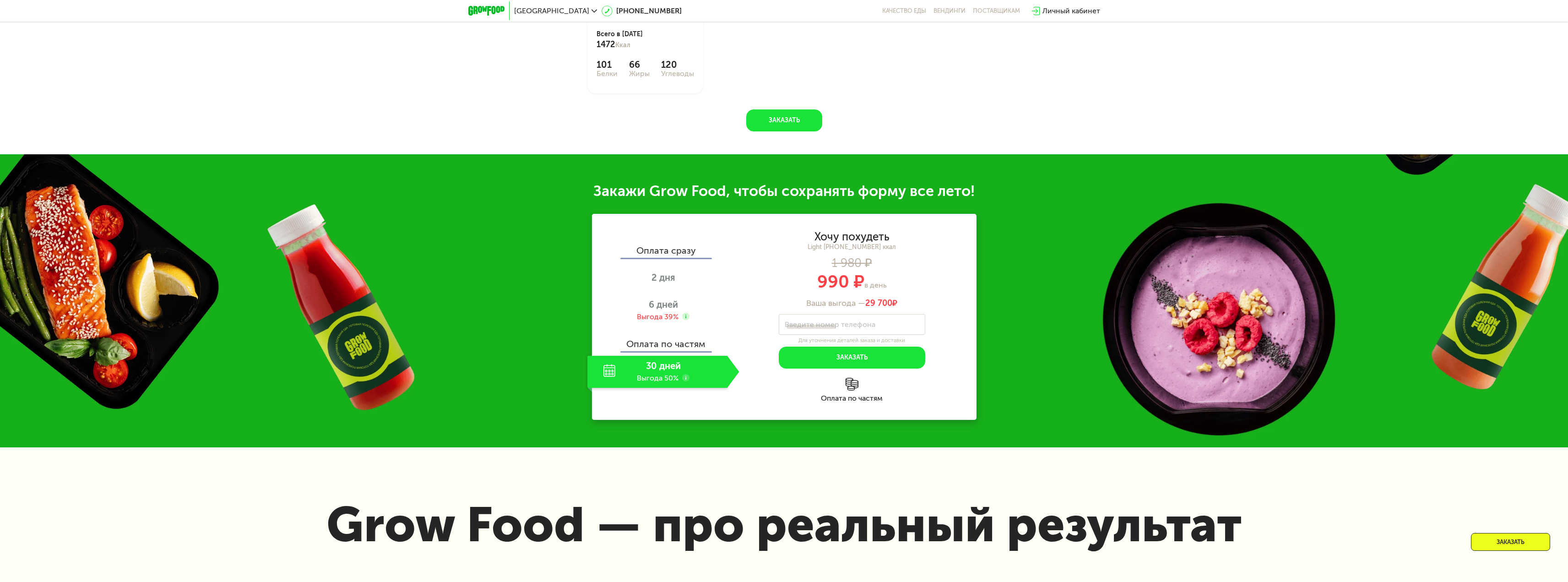
click at [671, 345] on div "Оплата по частям" at bounding box center [660, 340] width 135 height 21
click at [677, 337] on div "Оплата по частям" at bounding box center [660, 340] width 135 height 21
click at [671, 245] on div "Оплата сразу" at bounding box center [660, 252] width 135 height 12
drag, startPoint x: 671, startPoint y: 243, endPoint x: 644, endPoint y: 243, distance: 27.0
click at [644, 245] on div "Оплата сразу" at bounding box center [660, 252] width 135 height 12
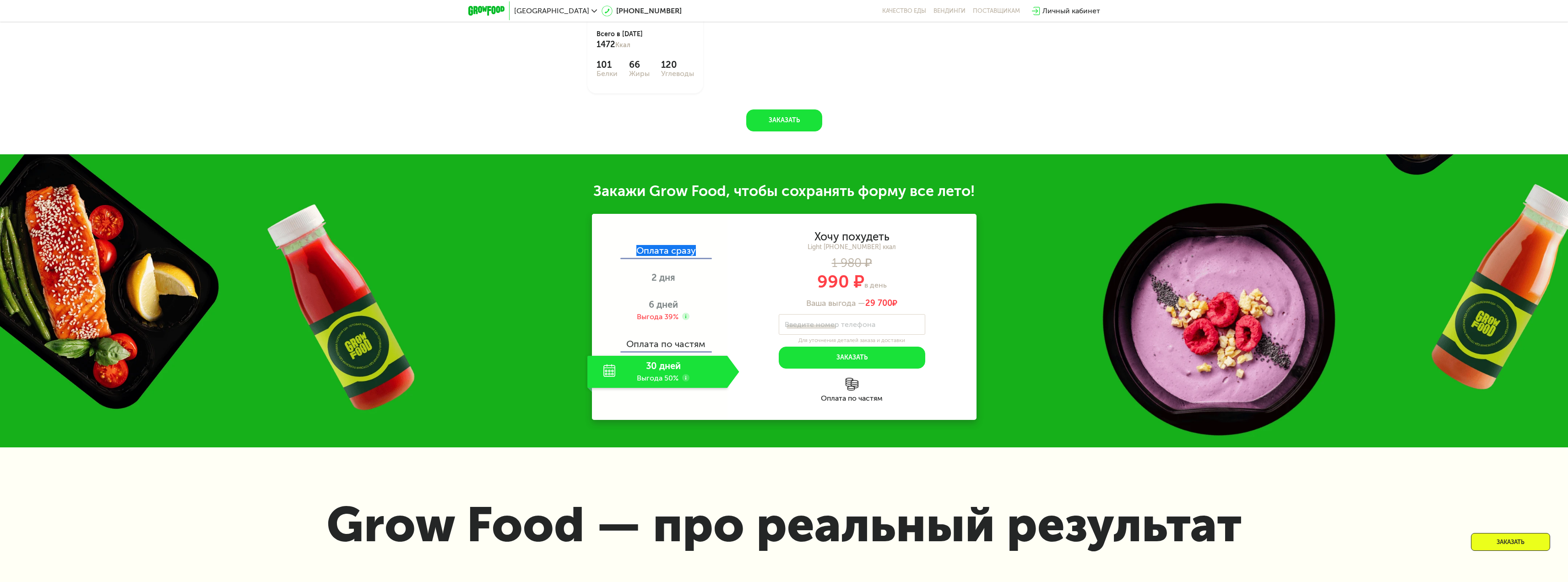
click at [664, 245] on div "Оплата сразу" at bounding box center [660, 252] width 135 height 12
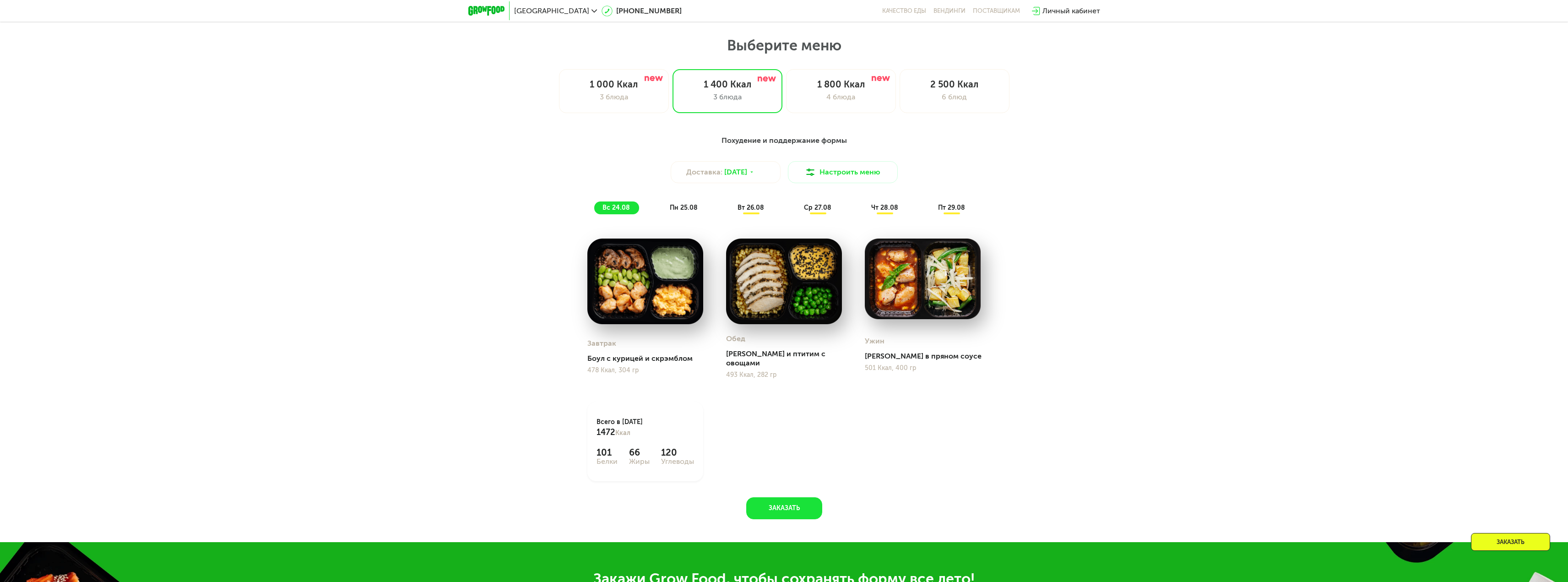
scroll to position [781, 0]
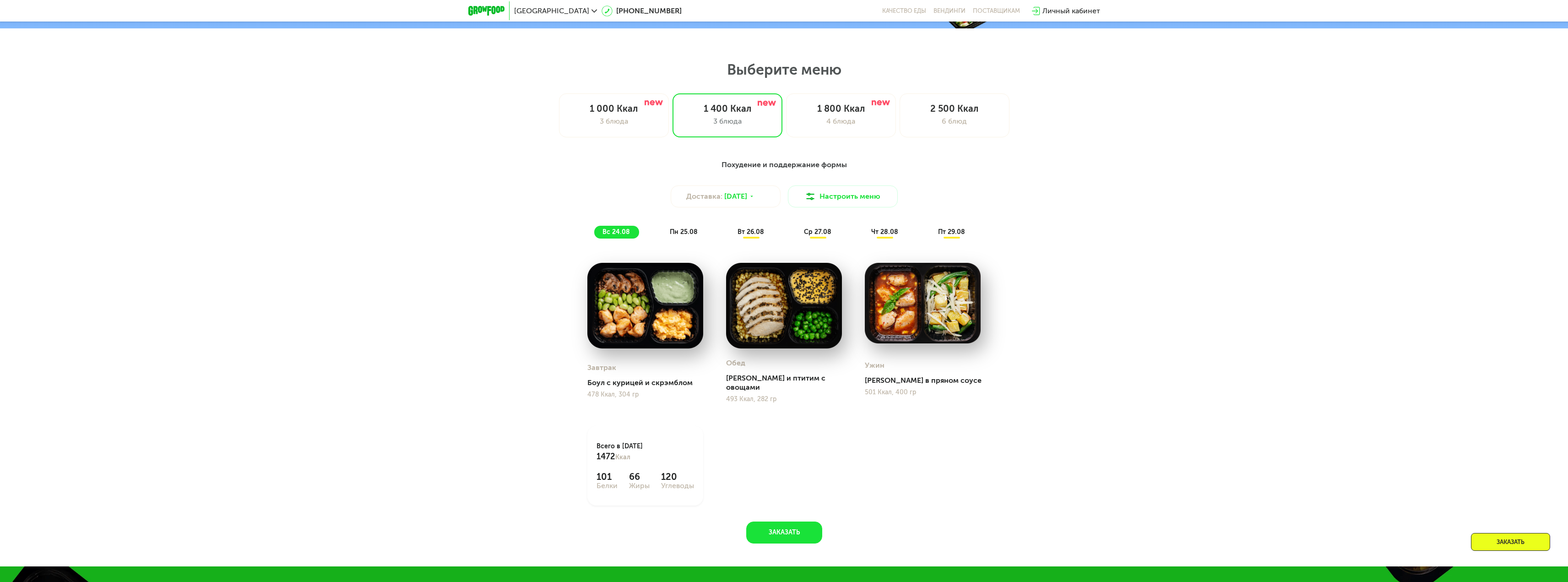
click at [679, 235] on span "пн 25.08" at bounding box center [683, 231] width 28 height 7
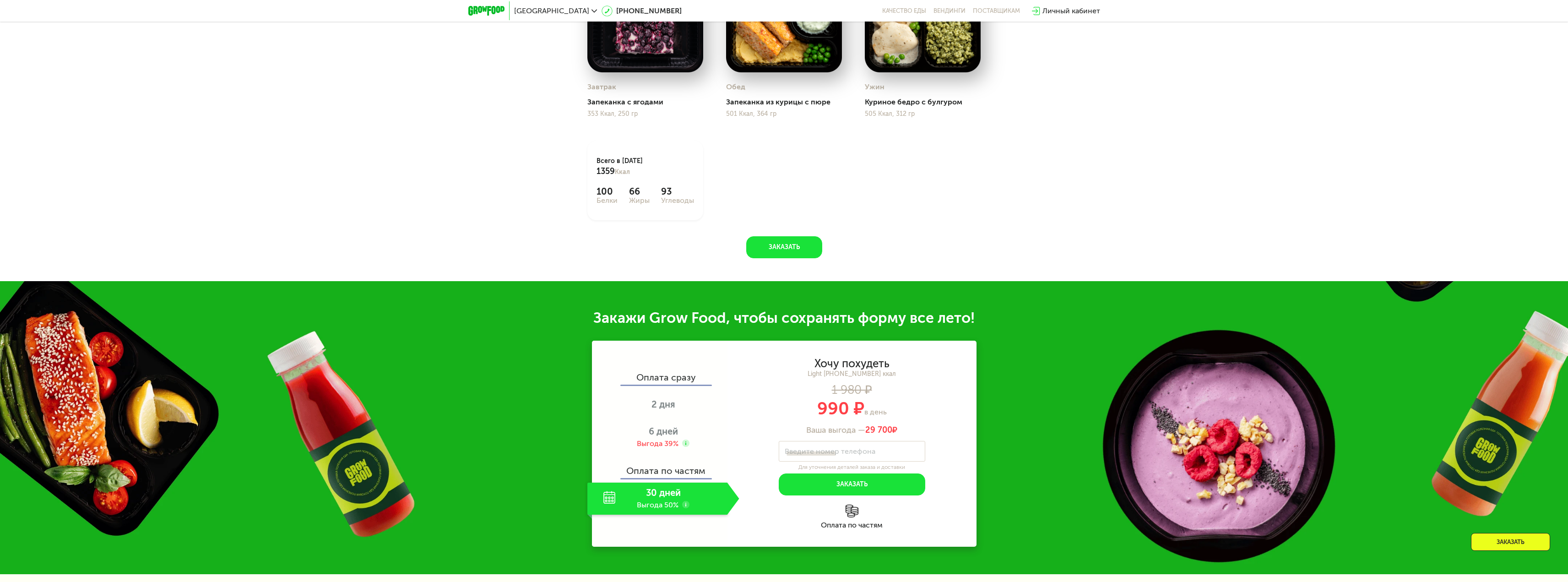
scroll to position [1055, 0]
